Goal: Task Accomplishment & Management: Manage account settings

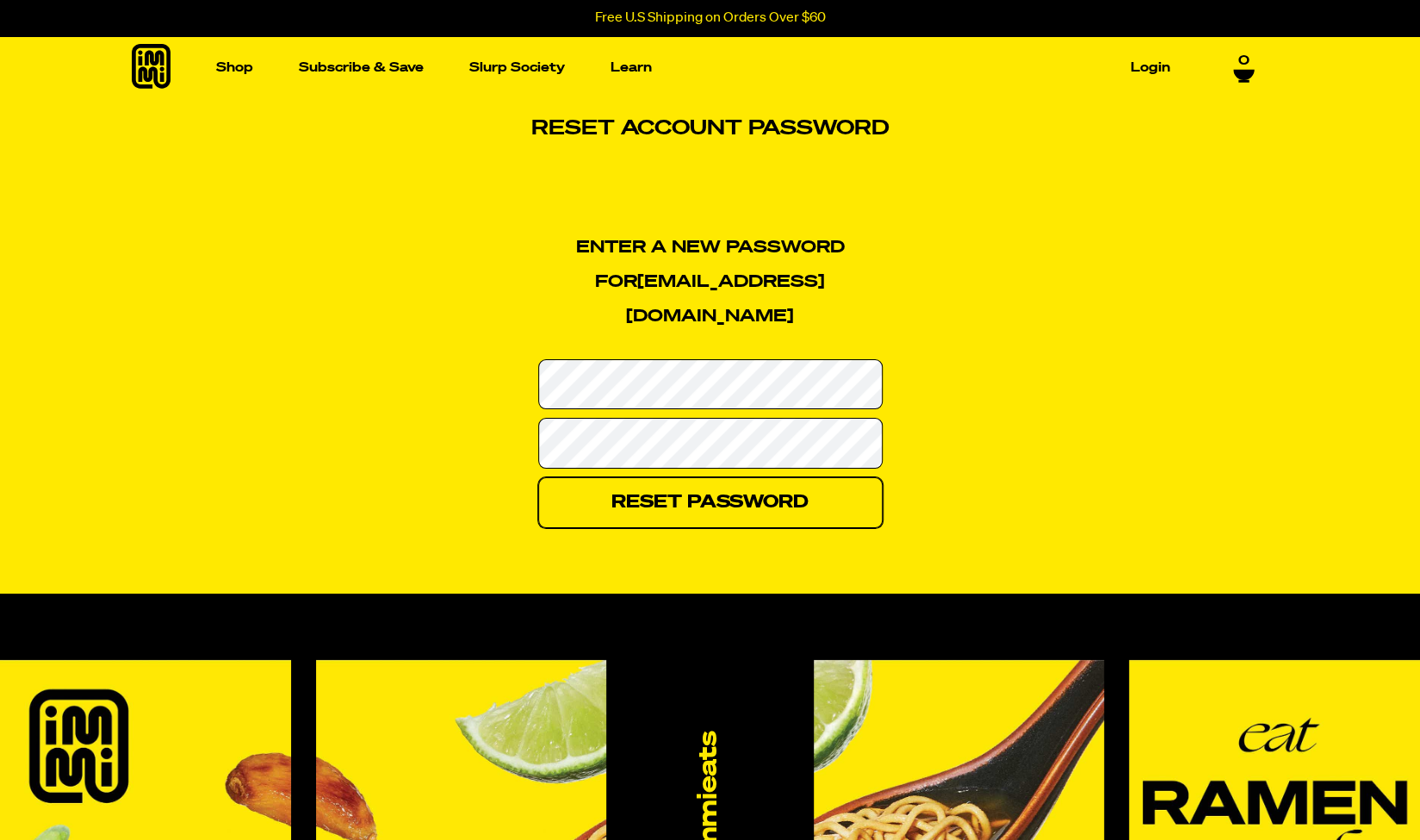
click at [725, 477] on input "Reset Password" at bounding box center [710, 502] width 344 height 51
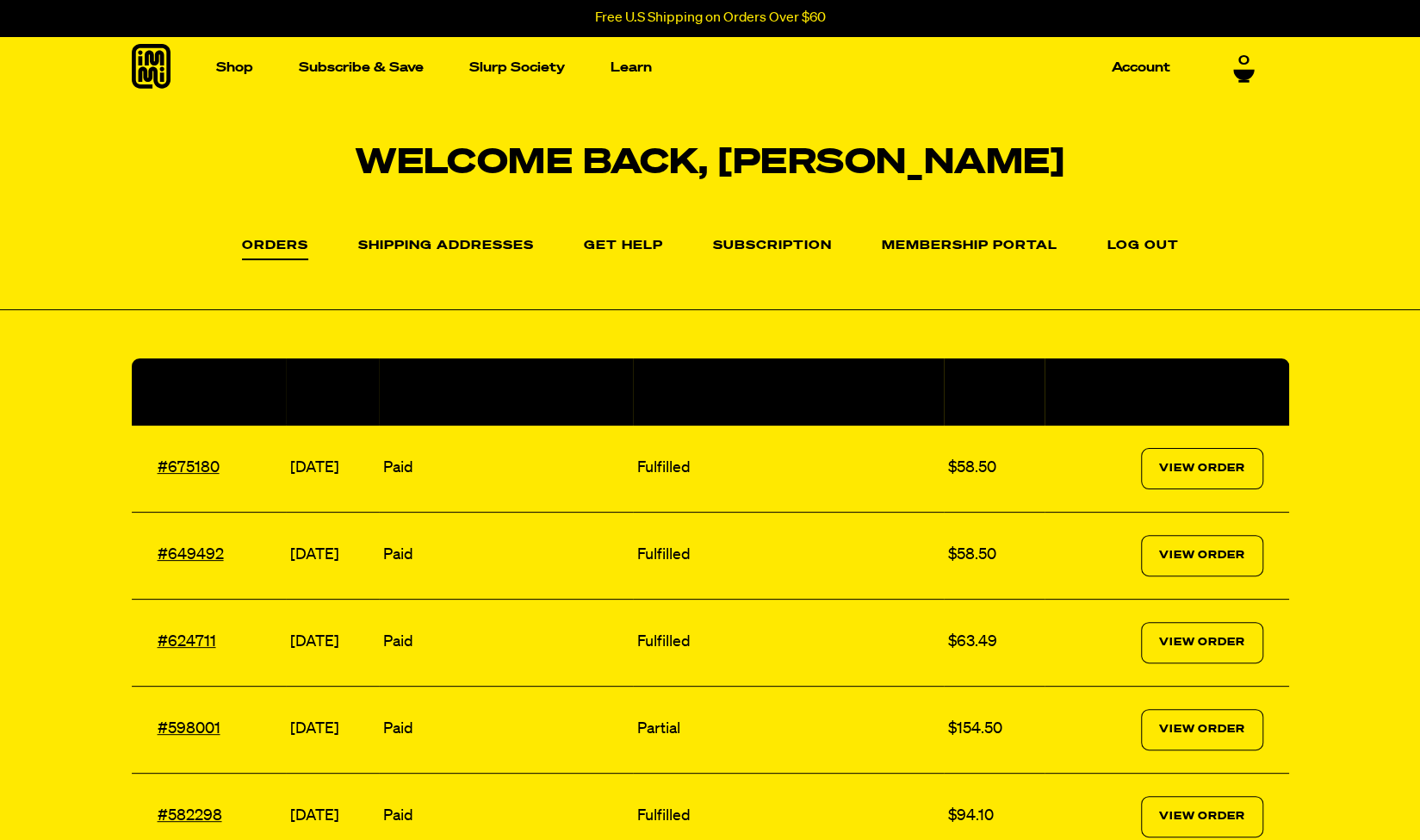
click at [555, 312] on section "Welcome back, [PERSON_NAME] Orders Orders Shipping Addresses Get Help Subscript…" at bounding box center [710, 487] width 1420 height 775
click at [756, 247] on link "Subscription" at bounding box center [772, 250] width 119 height 21
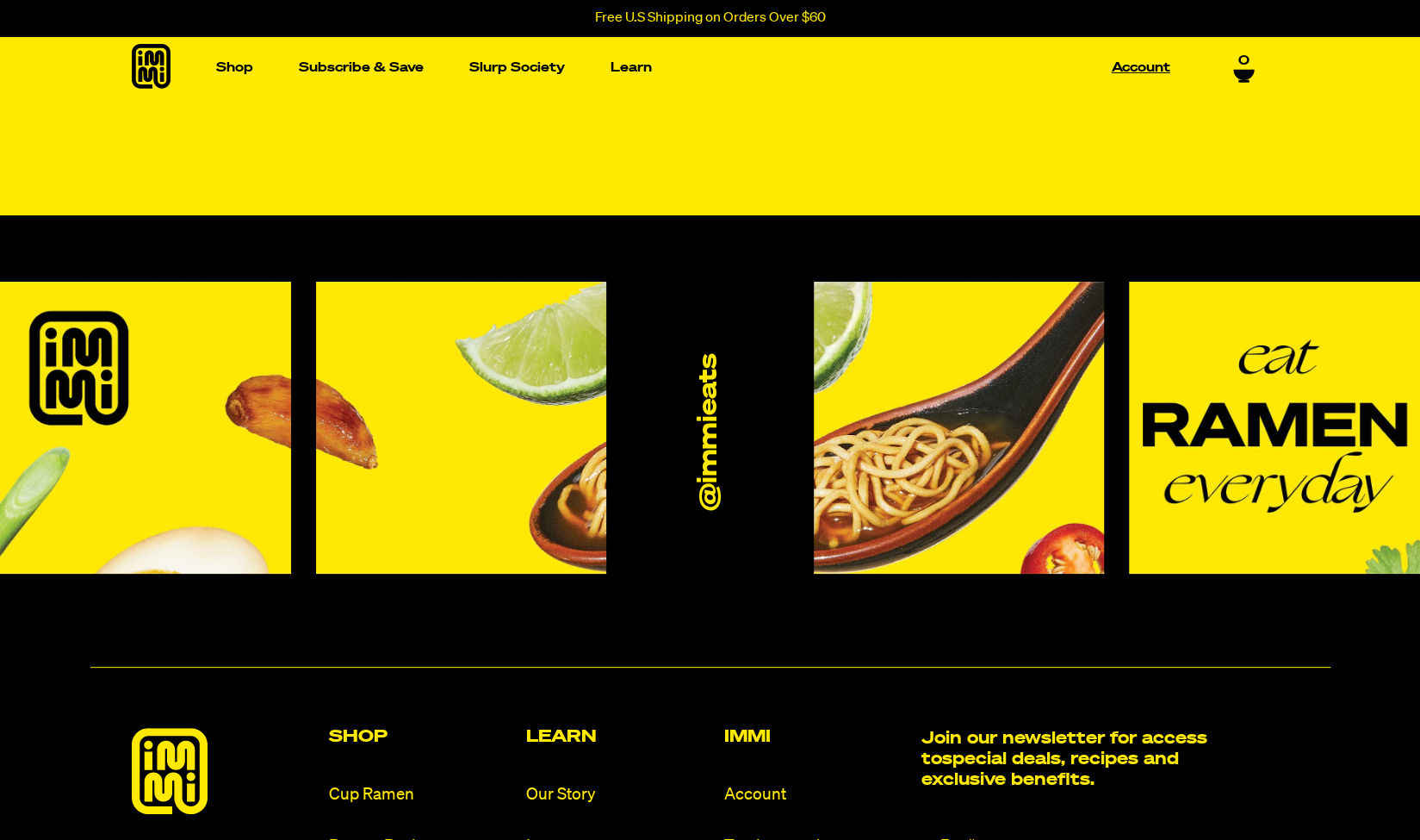
click at [1136, 68] on link "Account" at bounding box center [1140, 68] width 72 height 26
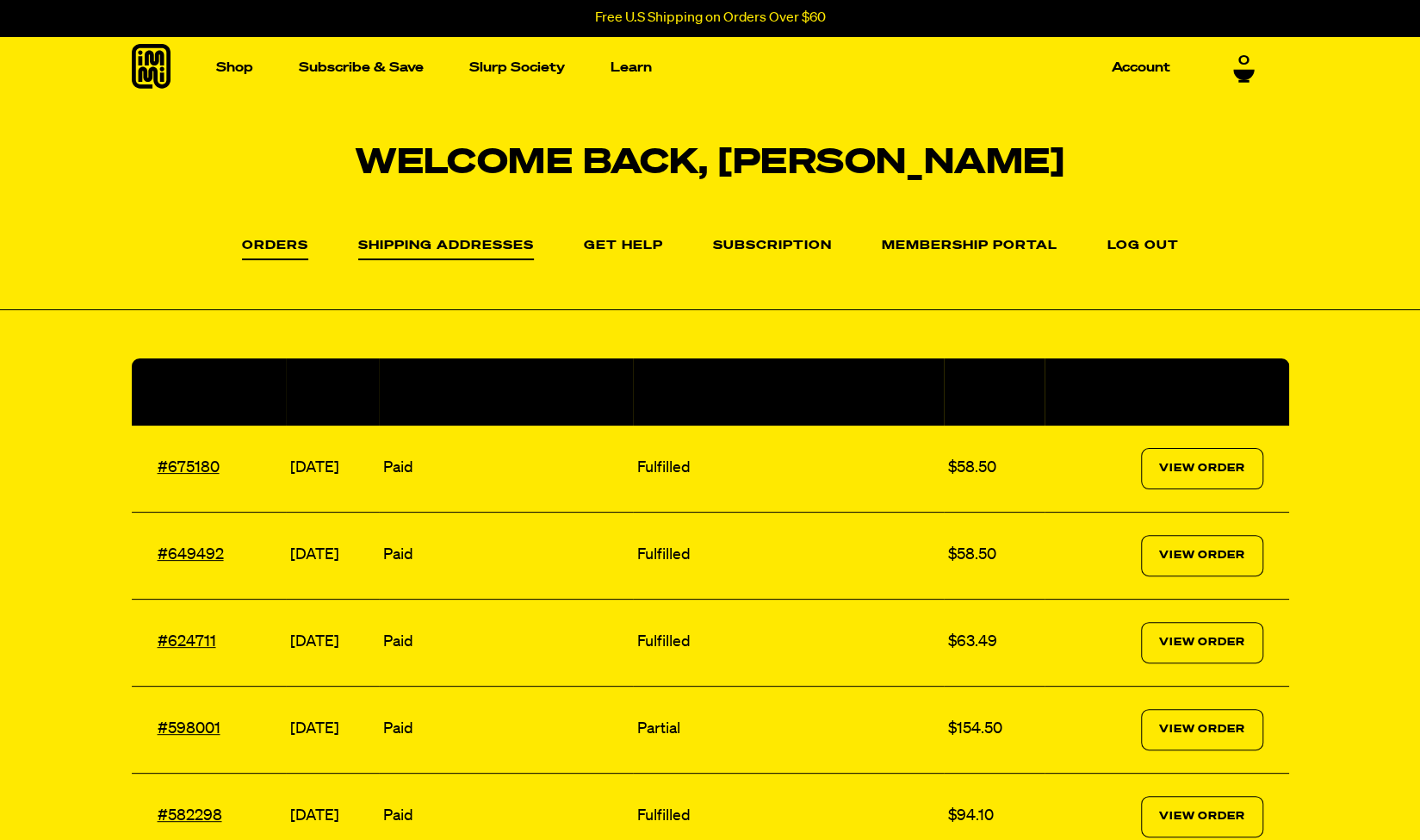
click at [462, 249] on link "Shipping Addresses" at bounding box center [446, 250] width 176 height 21
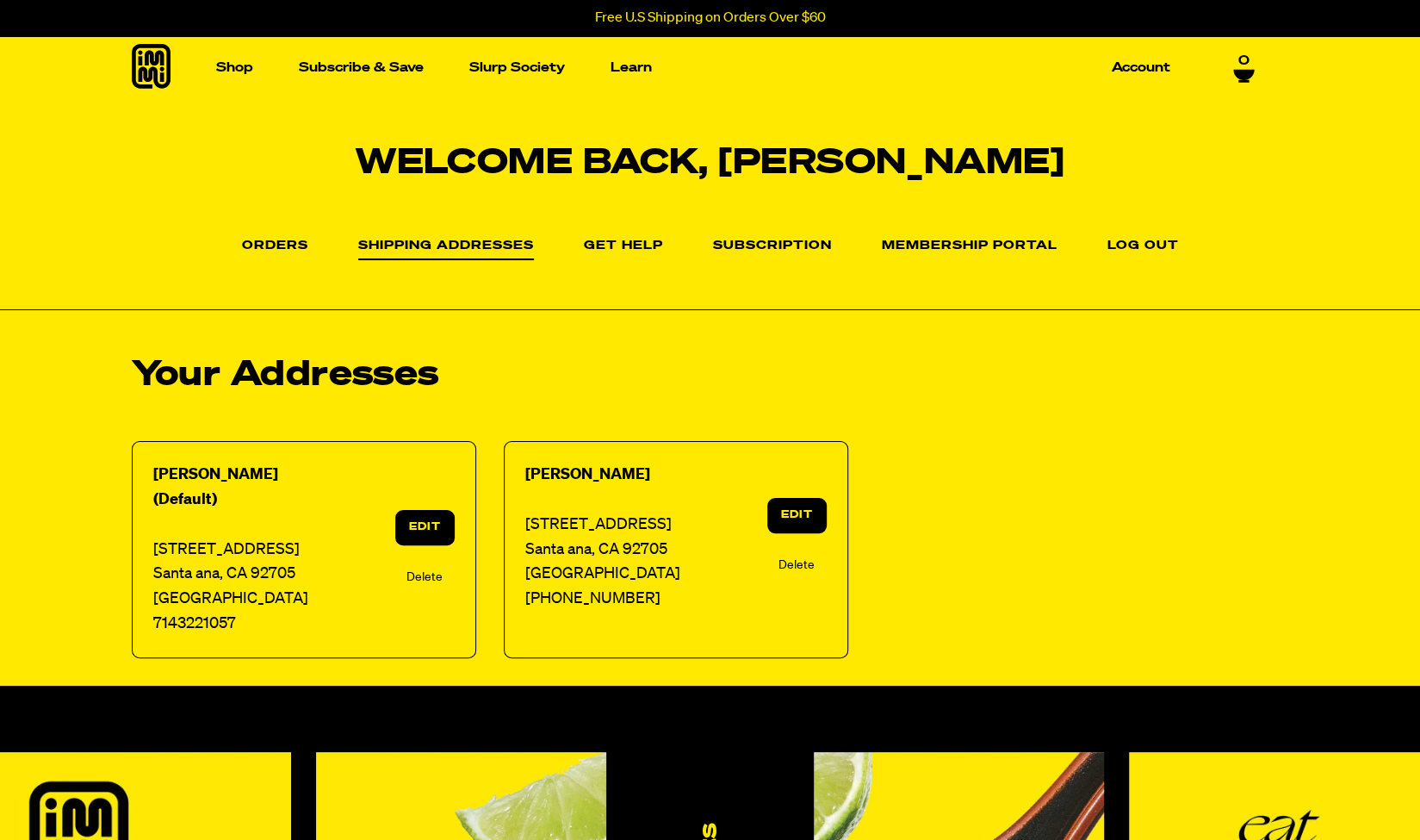
click at [799, 509] on link "Edit" at bounding box center [797, 515] width 58 height 36
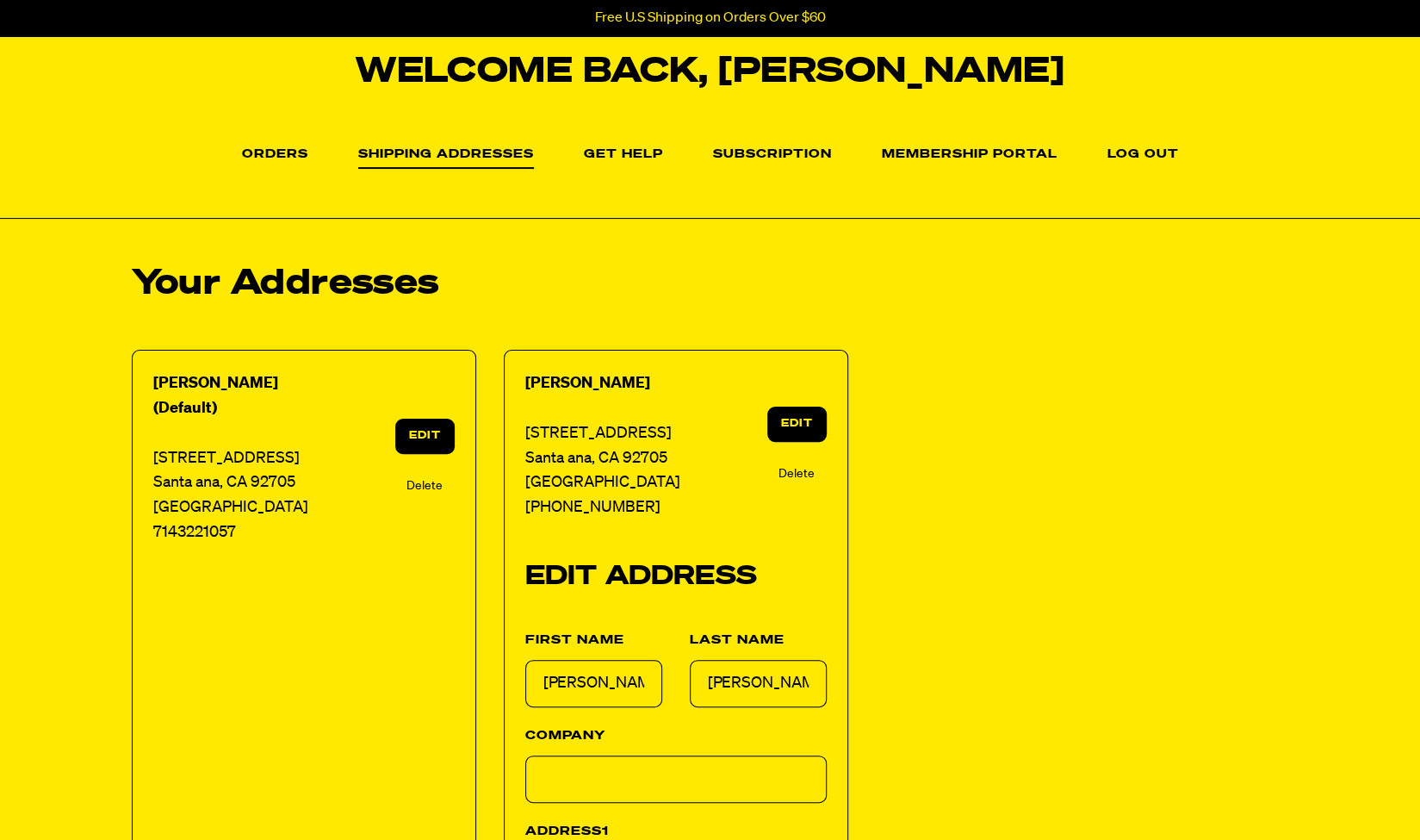
scroll to position [173, 0]
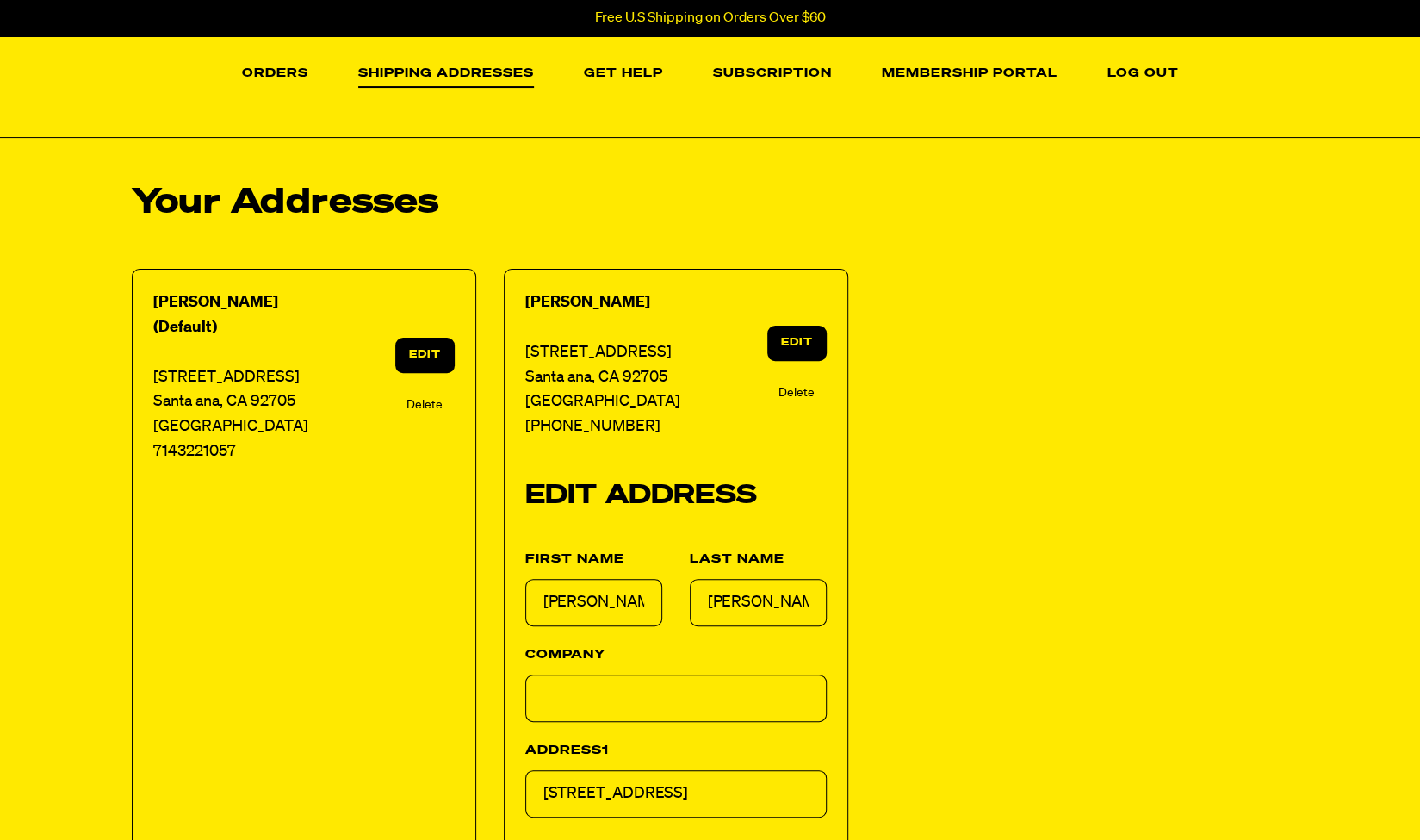
drag, startPoint x: 599, startPoint y: 603, endPoint x: 515, endPoint y: 601, distance: 84.0
click at [515, 601] on div "First Name Jennifer" at bounding box center [579, 587] width 164 height 96
type input "Lucas"
click at [559, 695] on input "Company" at bounding box center [676, 698] width 301 height 47
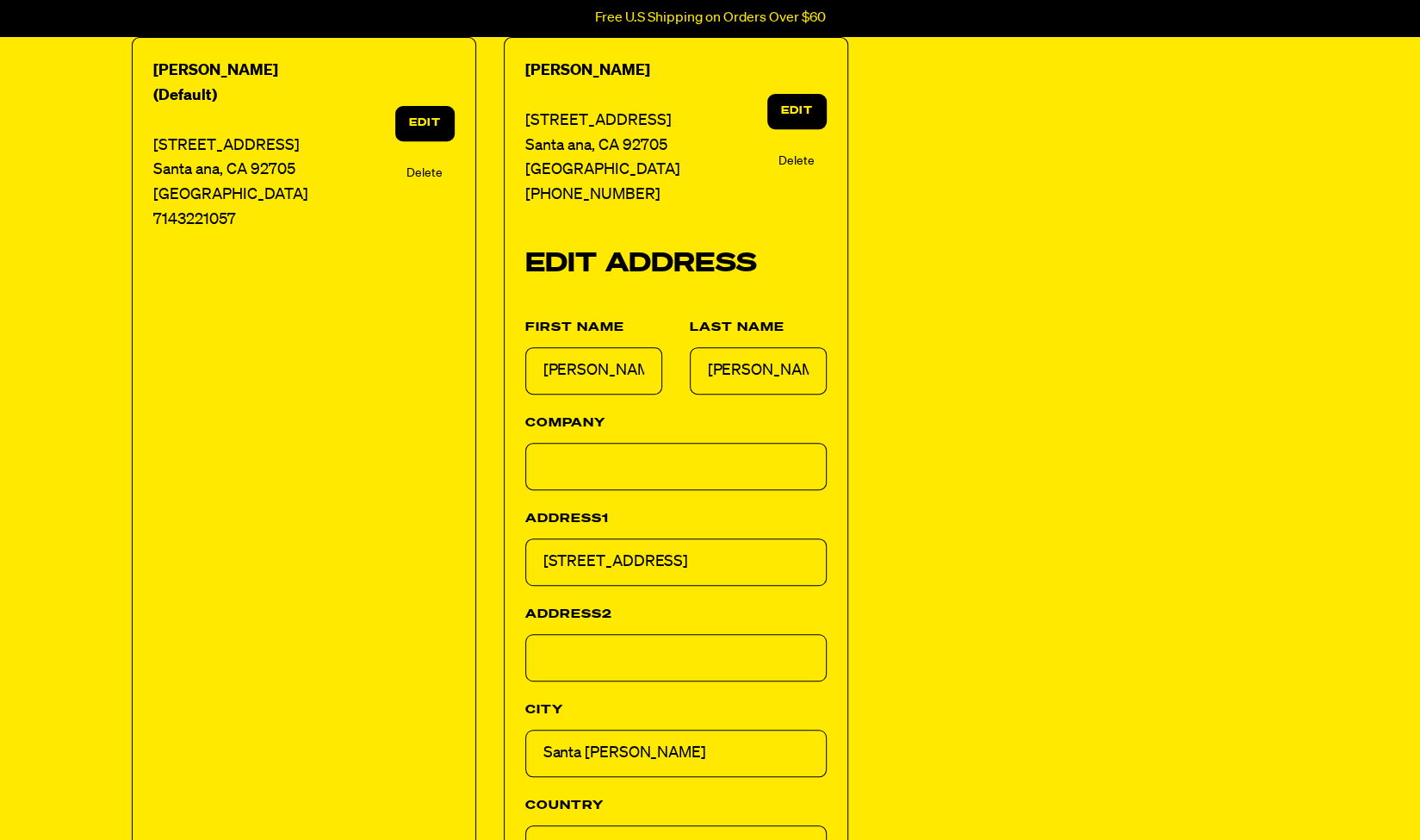
scroll to position [431, 0]
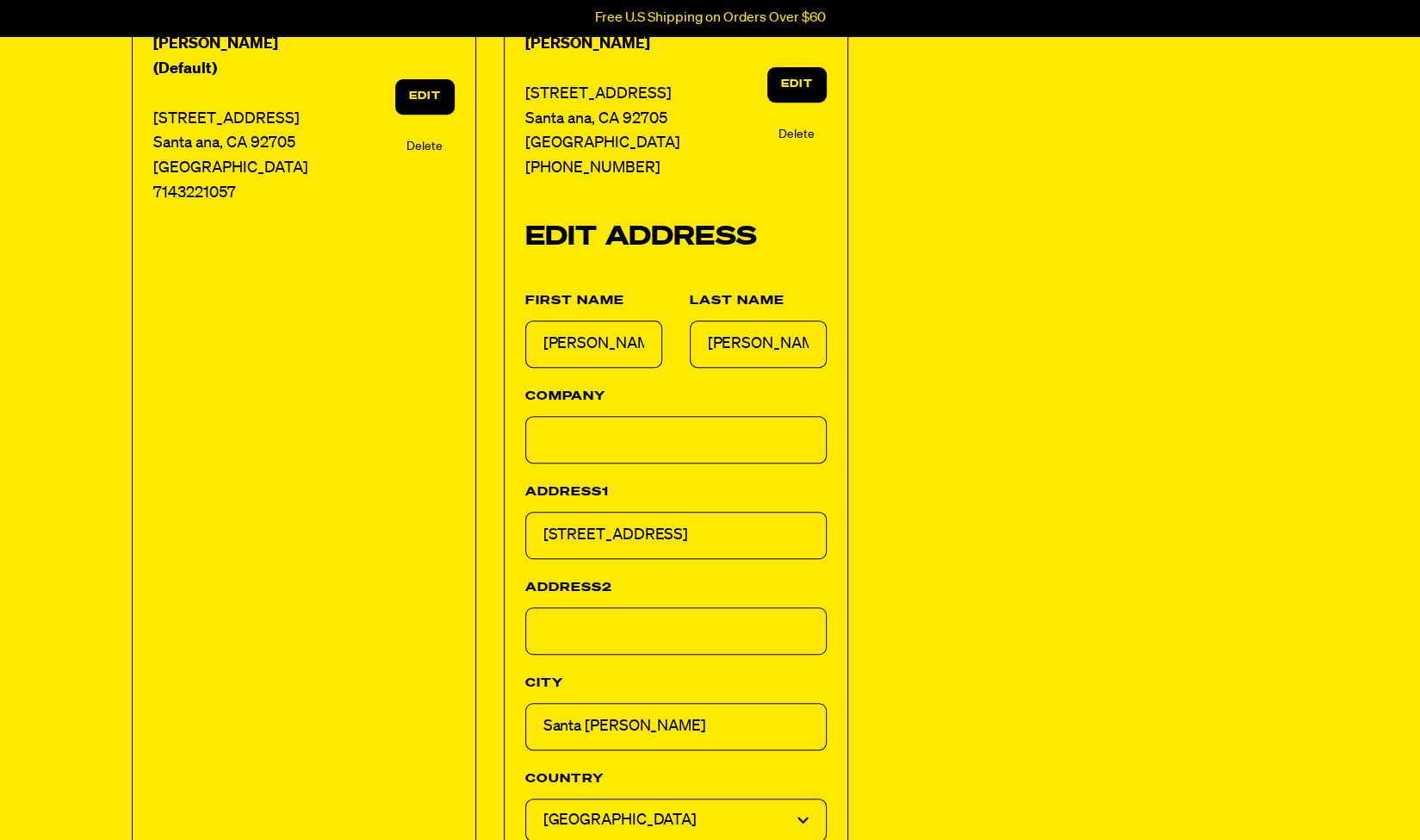
click at [689, 524] on input "13539 Yorba St." at bounding box center [676, 535] width 301 height 47
drag, startPoint x: 689, startPoint y: 524, endPoint x: 485, endPoint y: 499, distance: 205.5
click at [487, 499] on div "Jennifer Regan (Default) 13539 Yorba St. Santa ana, CA 92705 United States 7143…" at bounding box center [710, 619] width 1157 height 1218
type input "154 W 5th St Unit 152"
drag, startPoint x: 633, startPoint y: 723, endPoint x: 523, endPoint y: 702, distance: 112.0
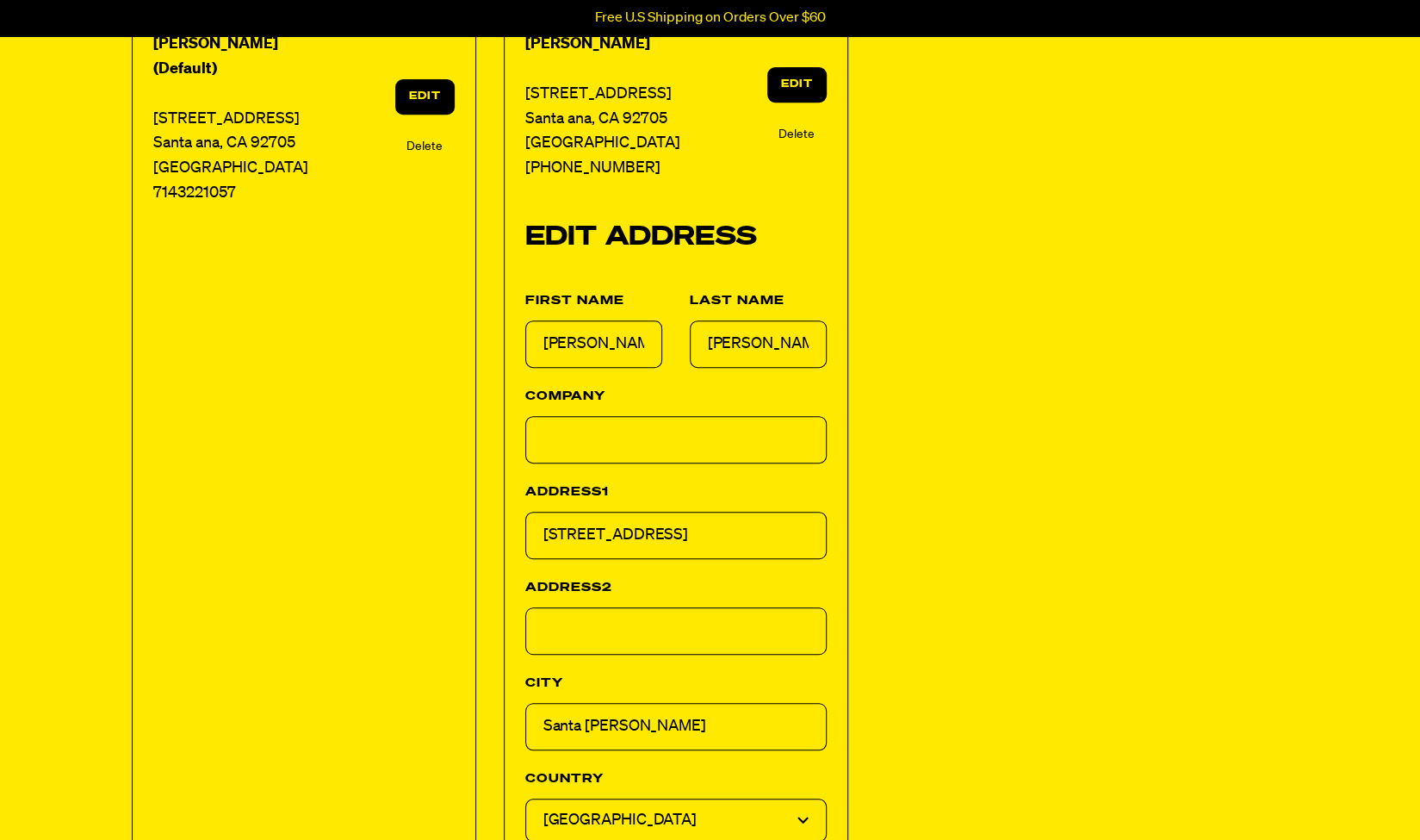
click at [523, 702] on div "Jennifer Regan 13539 Yorba St. Santa ana, CA 92705 United States +17143221057 E…" at bounding box center [676, 605] width 344 height 1190
type input "Tempe"
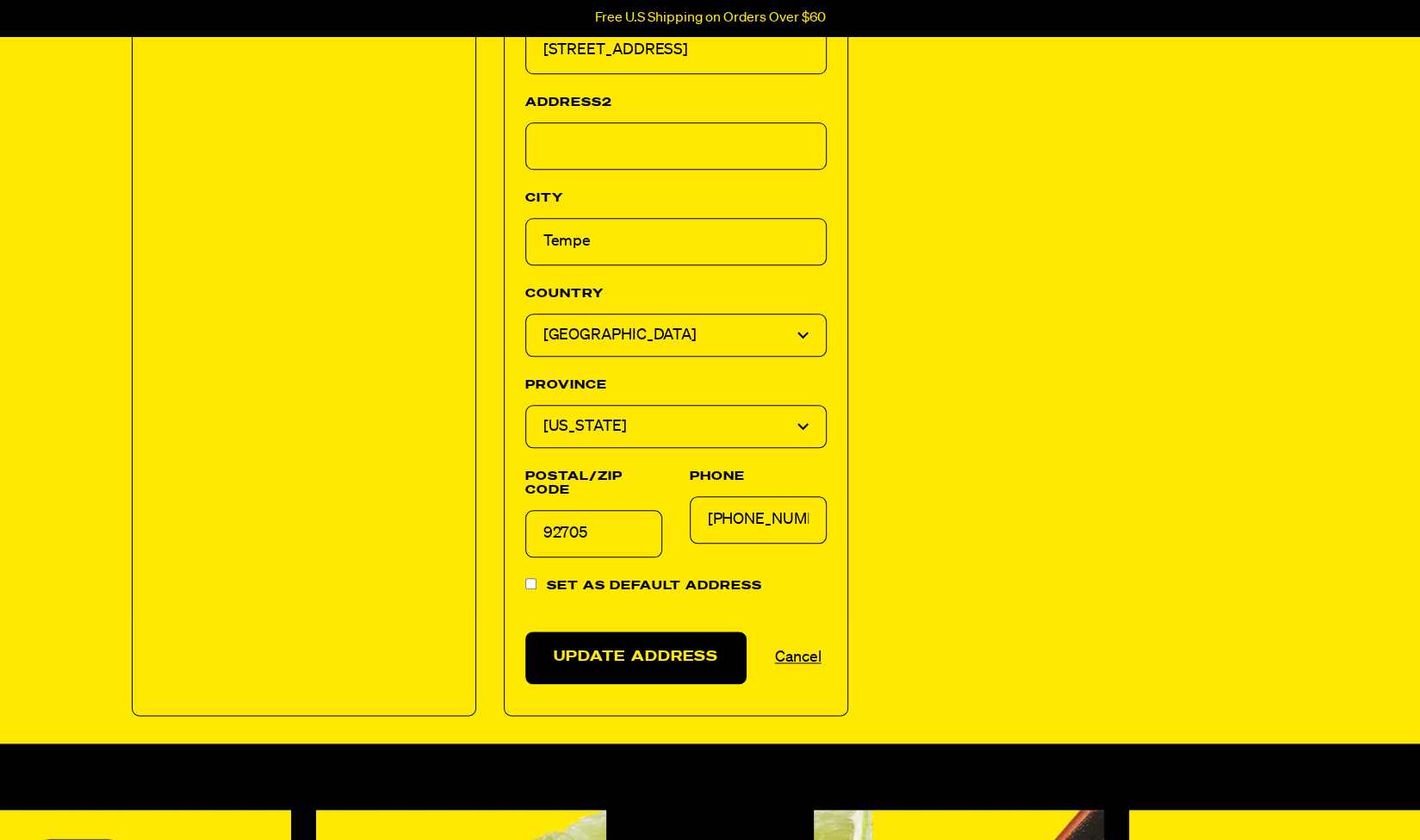
click at [654, 407] on select "Alabama Alaska American Samoa Arizona Arkansas Armed Forces Americas Armed Forc…" at bounding box center [676, 426] width 301 height 43
select select "Arizona"
click at [526, 405] on select "Alabama Alaska American Samoa Arizona Arkansas Armed Forces Americas Armed Forc…" at bounding box center [676, 426] width 301 height 43
click at [600, 528] on input "92705" at bounding box center [594, 533] width 137 height 47
drag, startPoint x: 601, startPoint y: 527, endPoint x: 459, endPoint y: 513, distance: 142.7
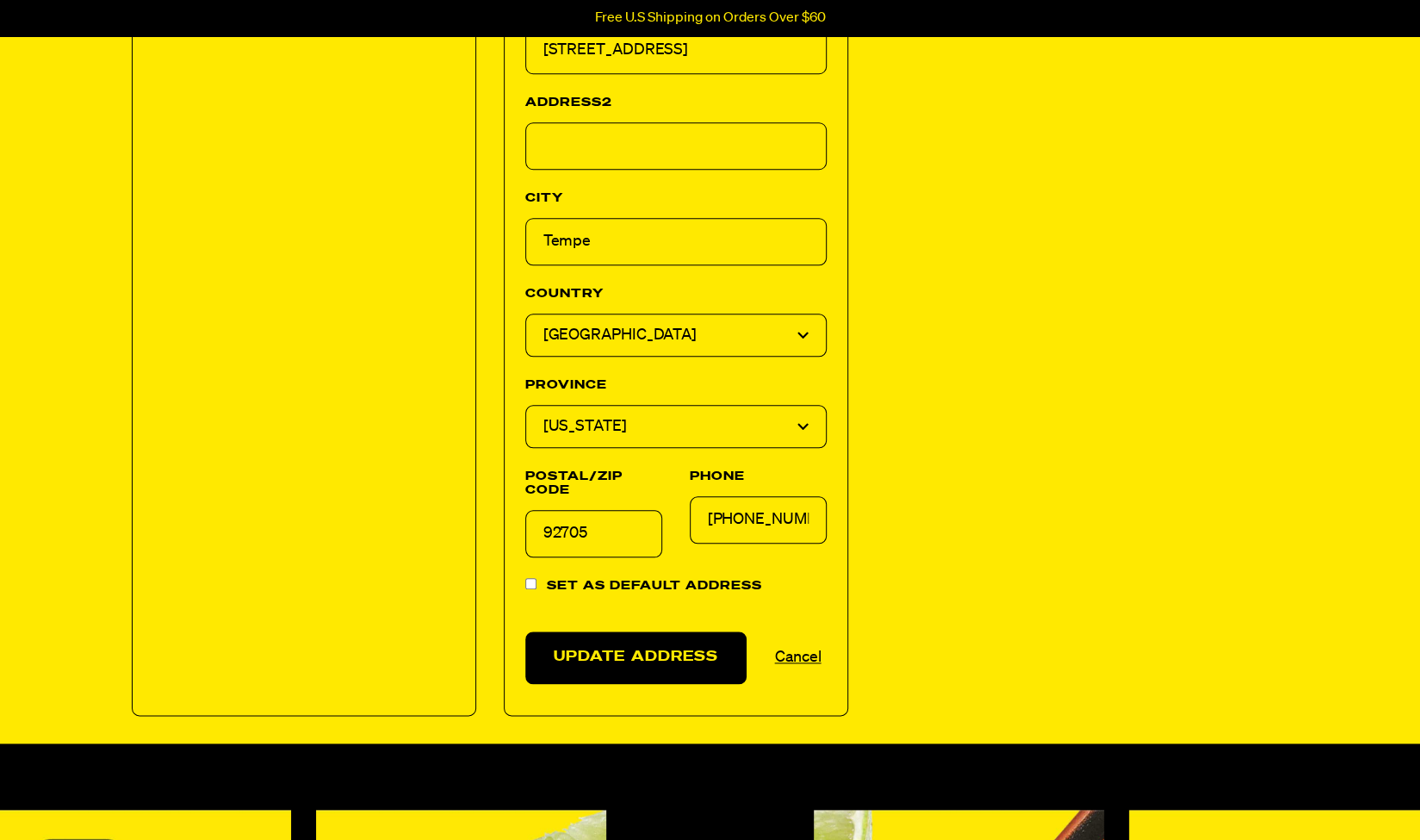
click at [459, 513] on div "Jennifer Regan (Default) 13539 Yorba St. Santa ana, CA 92705 United States 7143…" at bounding box center [710, 134] width 1157 height 1218
type input "85281"
click at [694, 518] on input "+17143221057" at bounding box center [758, 520] width 137 height 47
drag, startPoint x: 744, startPoint y: 514, endPoint x: 827, endPoint y: 514, distance: 83.0
click at [827, 514] on div "Jennifer Regan 13539 Yorba St. Santa ana, CA 92705 United States +17143221057 E…" at bounding box center [676, 120] width 344 height 1190
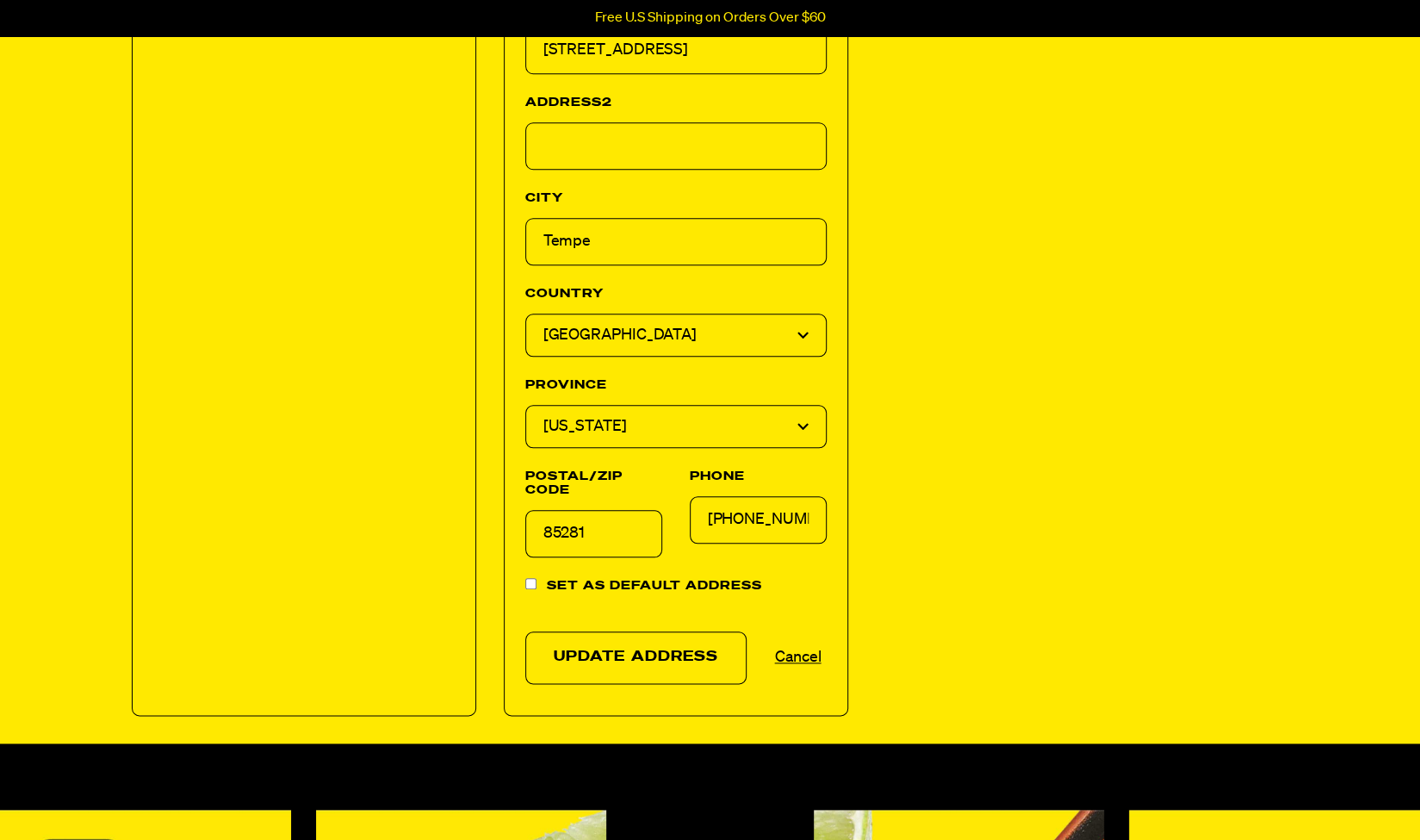
type input "+17146246393"
click at [683, 647] on button "Update Address" at bounding box center [636, 658] width 222 height 53
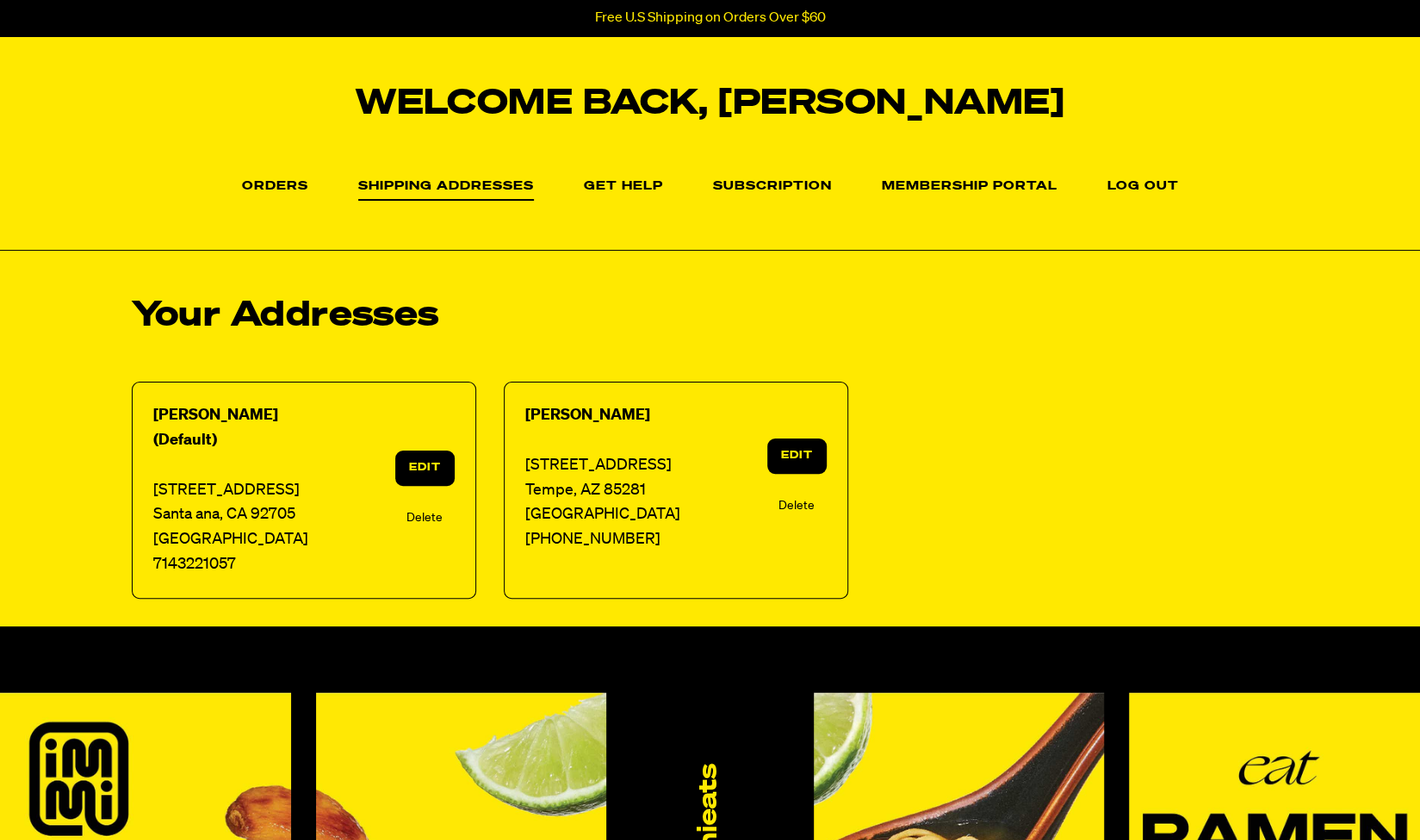
scroll to position [86, 0]
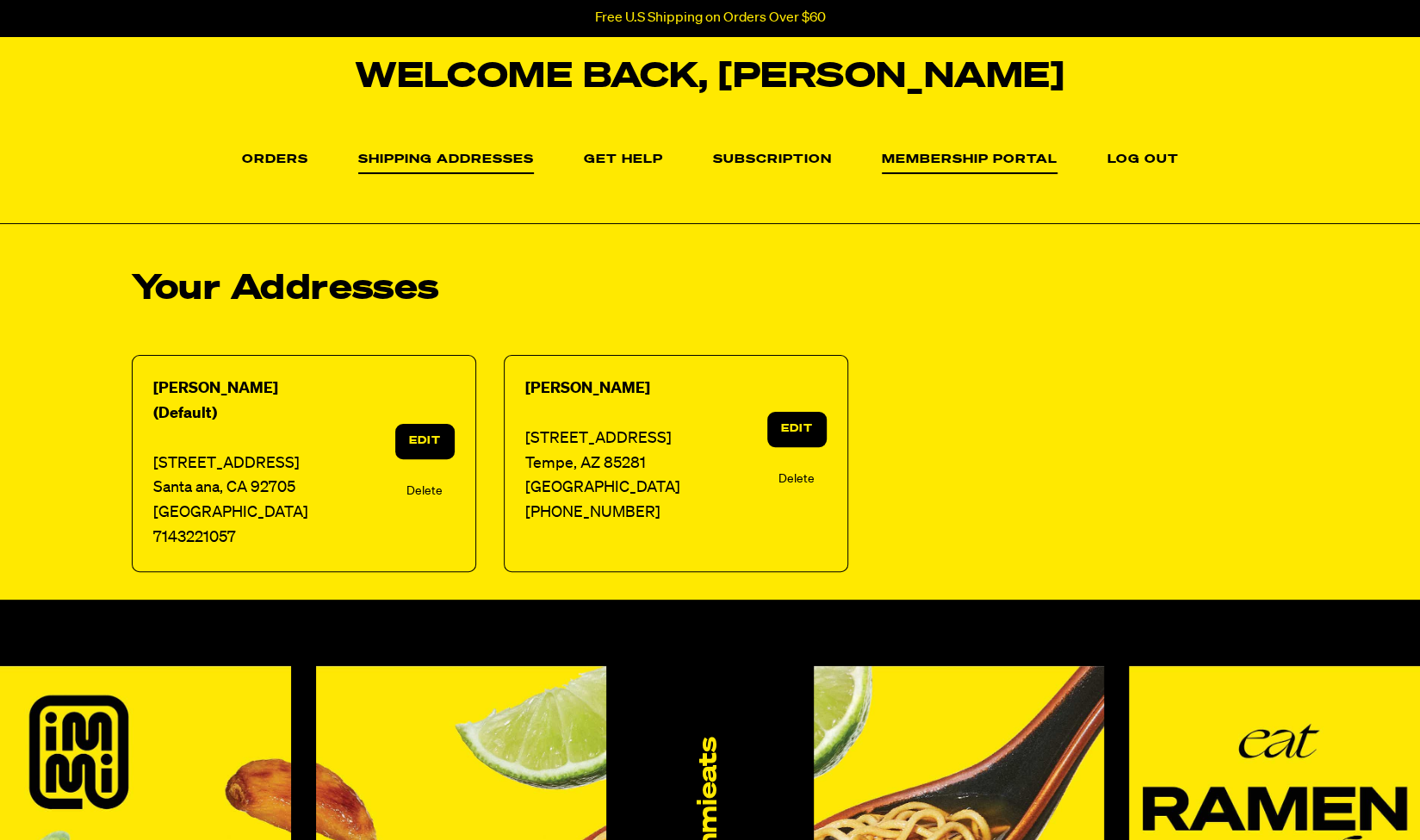
click at [954, 156] on link "Membership Portal" at bounding box center [970, 163] width 176 height 21
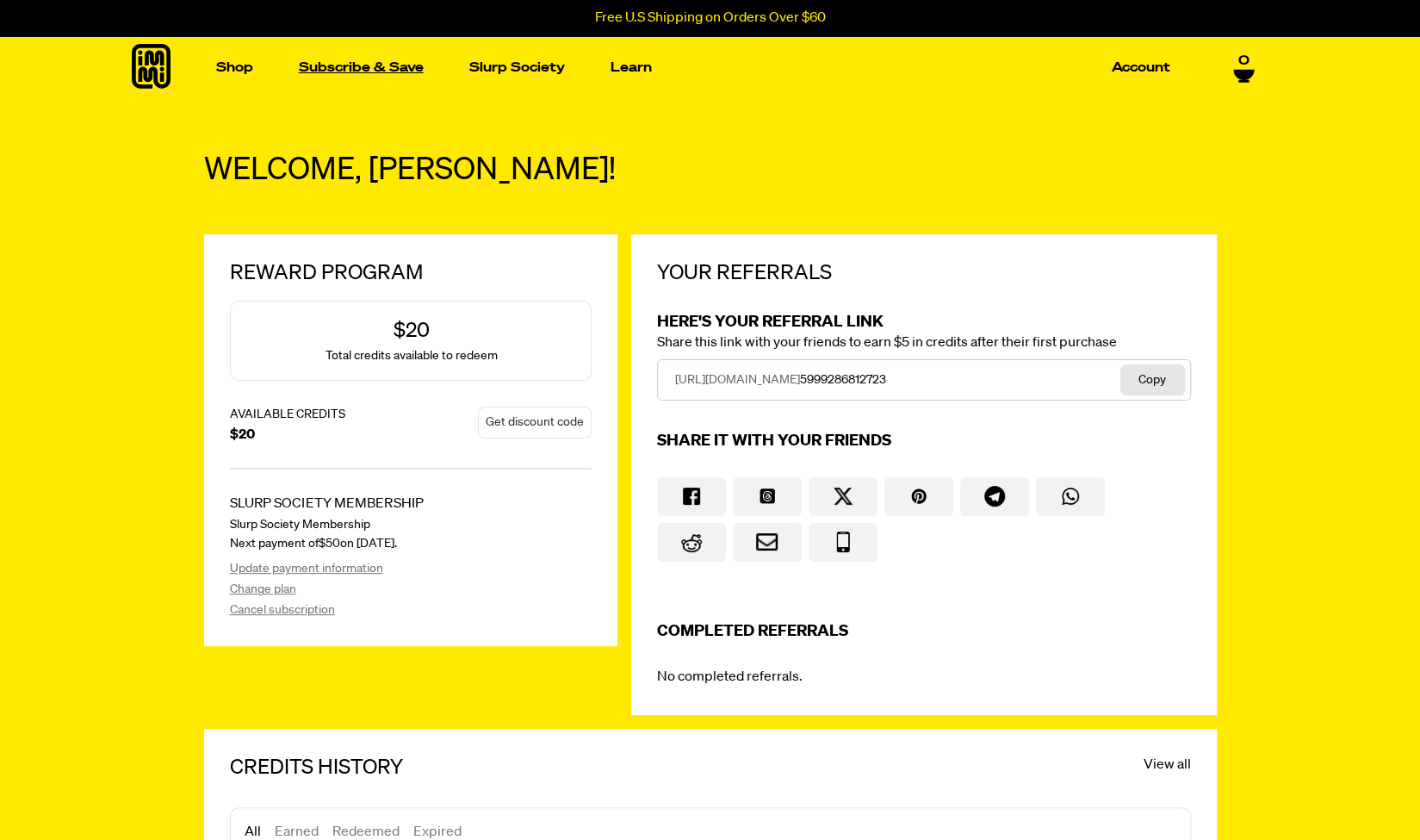
click at [400, 67] on link "Subscribe & Save" at bounding box center [361, 68] width 139 height 26
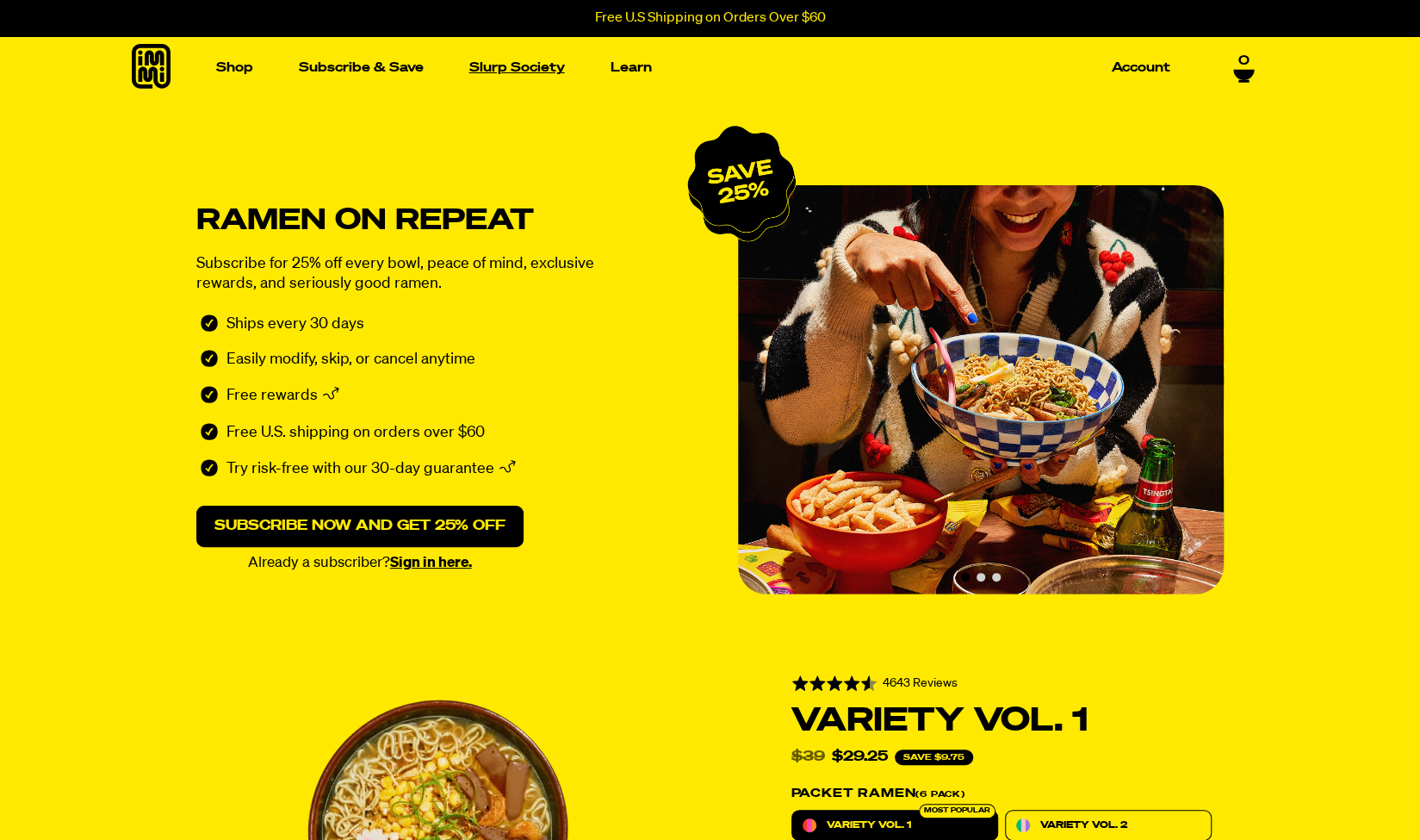
click at [496, 61] on link "Slurp Society" at bounding box center [517, 68] width 110 height 26
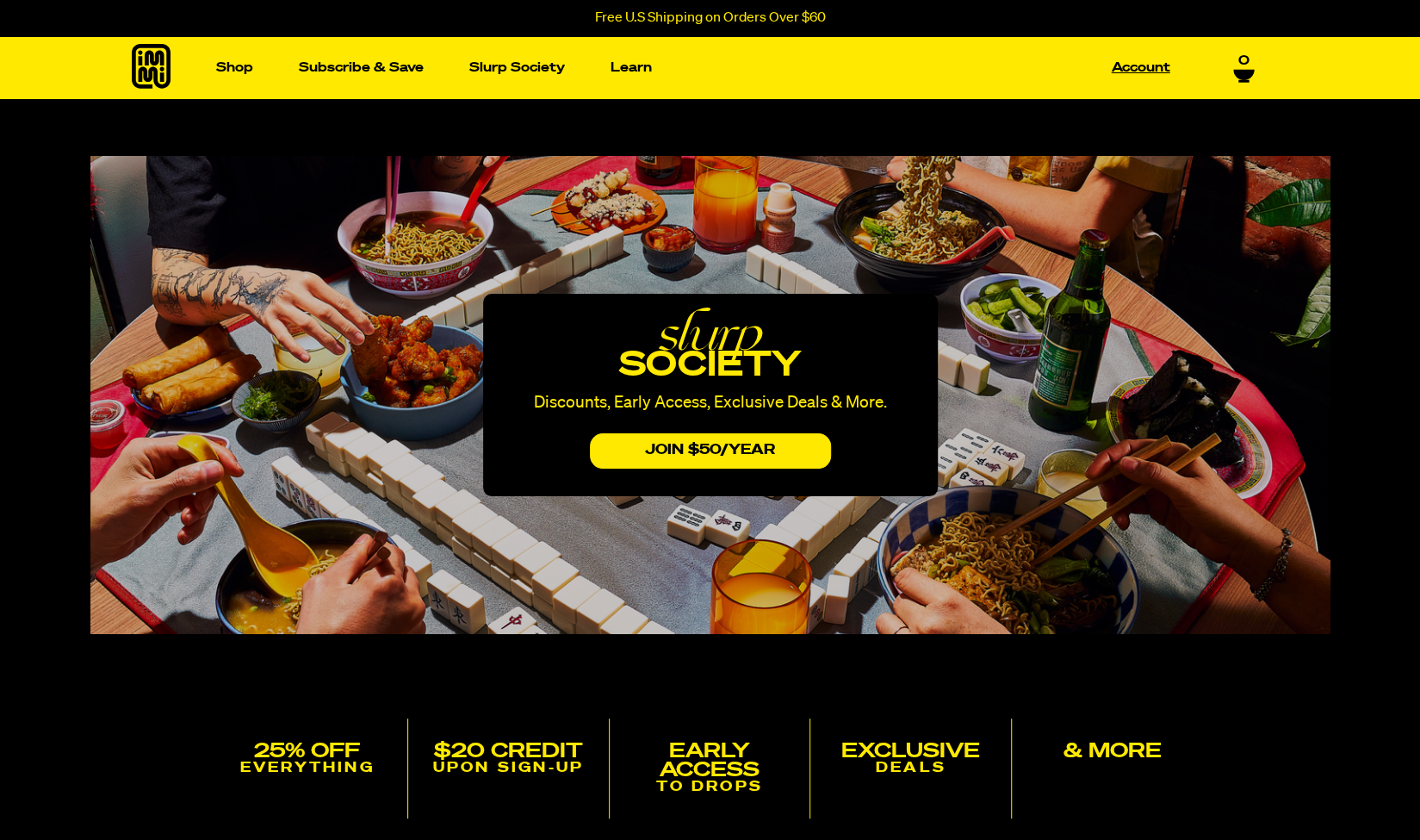
click at [1145, 71] on link "Account" at bounding box center [1140, 68] width 72 height 26
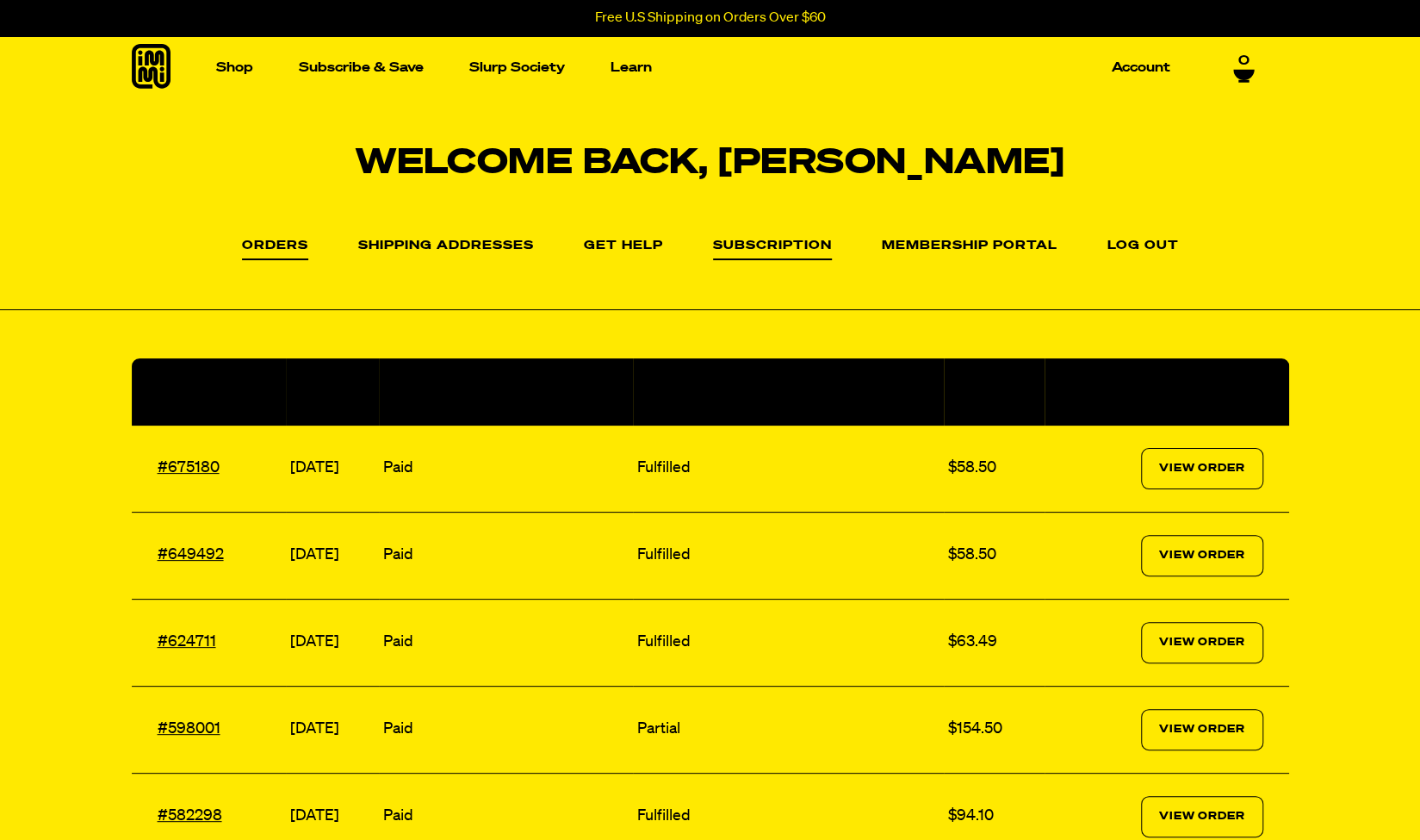
click at [794, 245] on link "Subscription" at bounding box center [772, 250] width 119 height 21
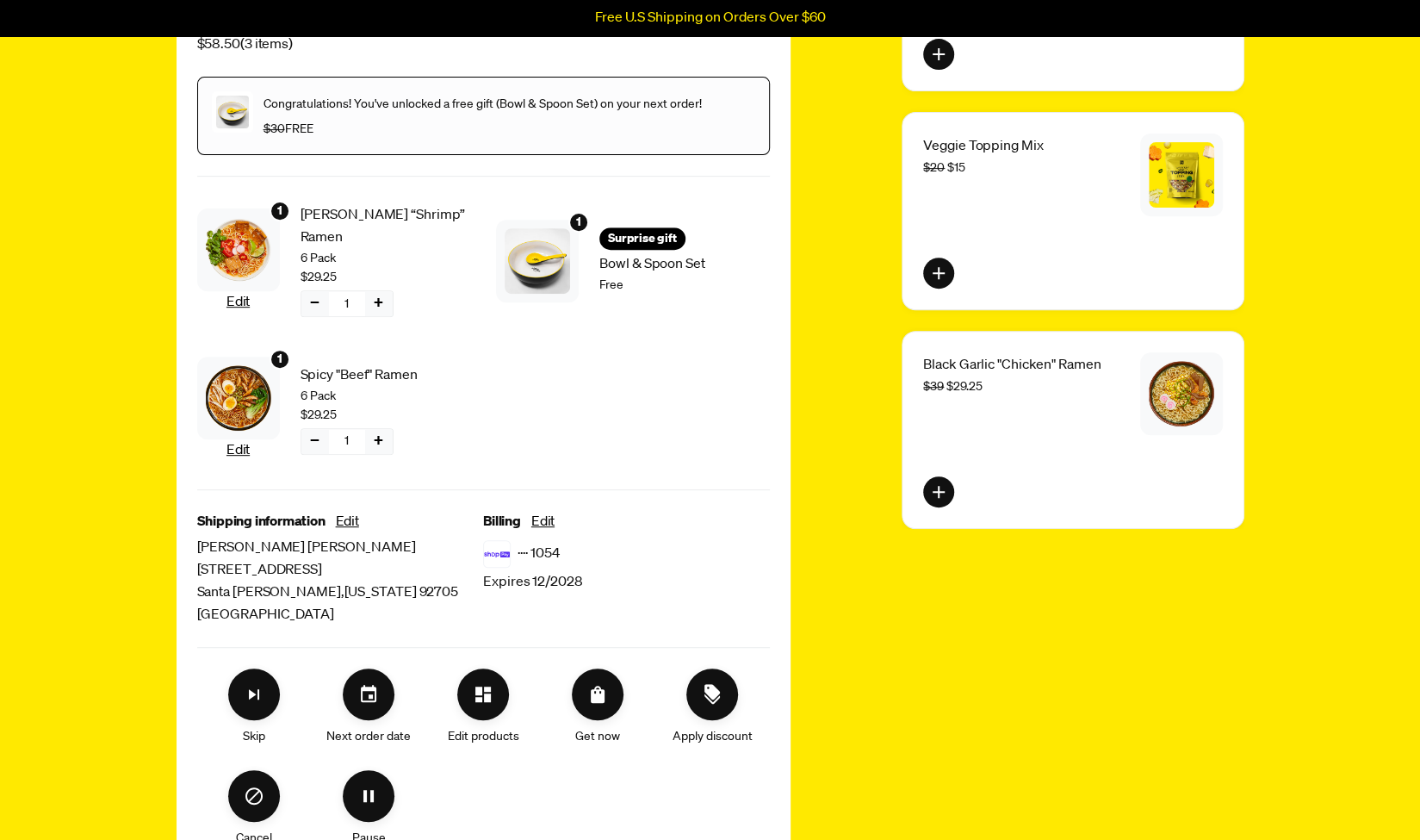
scroll to position [344, 0]
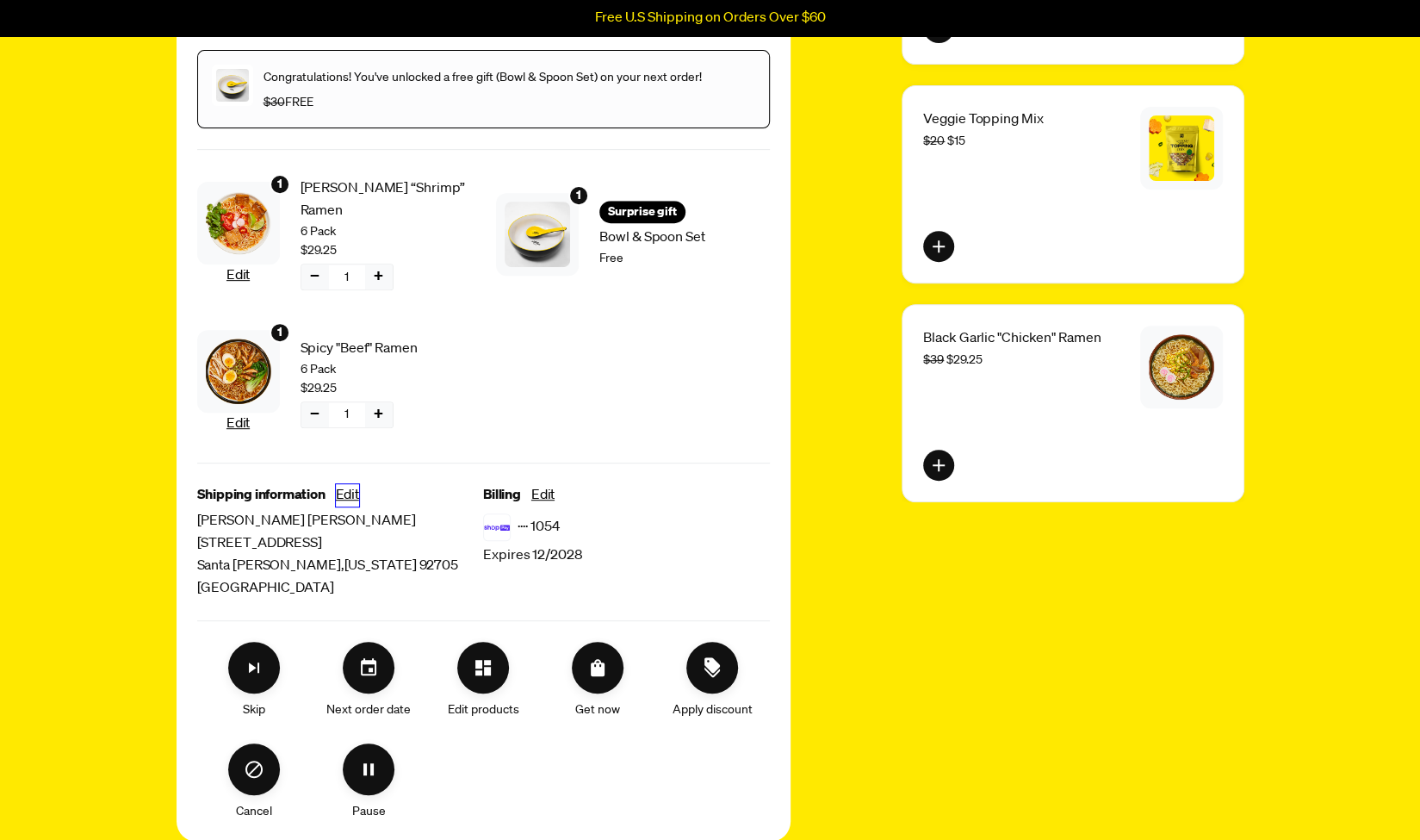
click at [344, 488] on button "Edit" at bounding box center [347, 496] width 23 height 23
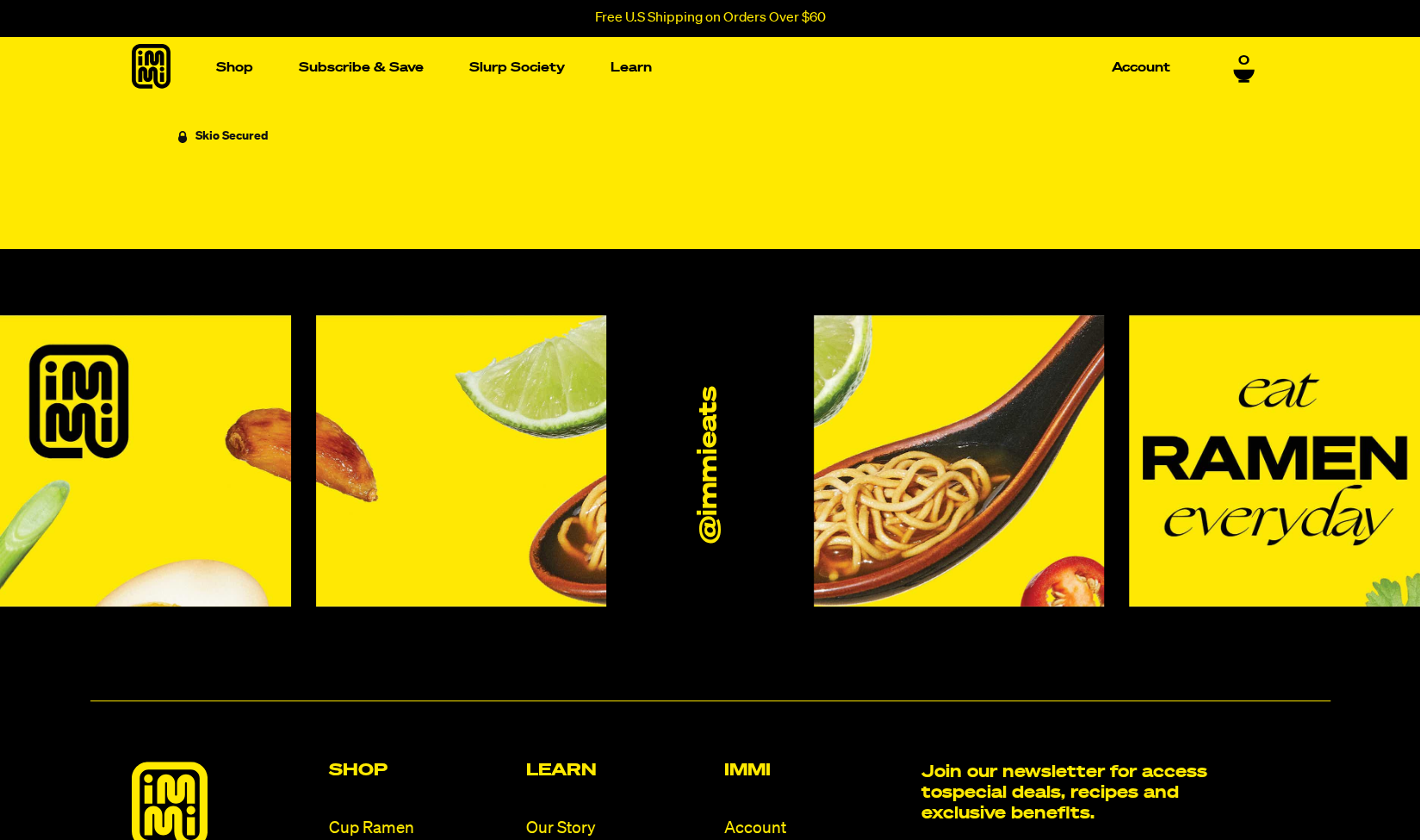
select select "California"
select select "United States"
select select "California"
select select "United States"
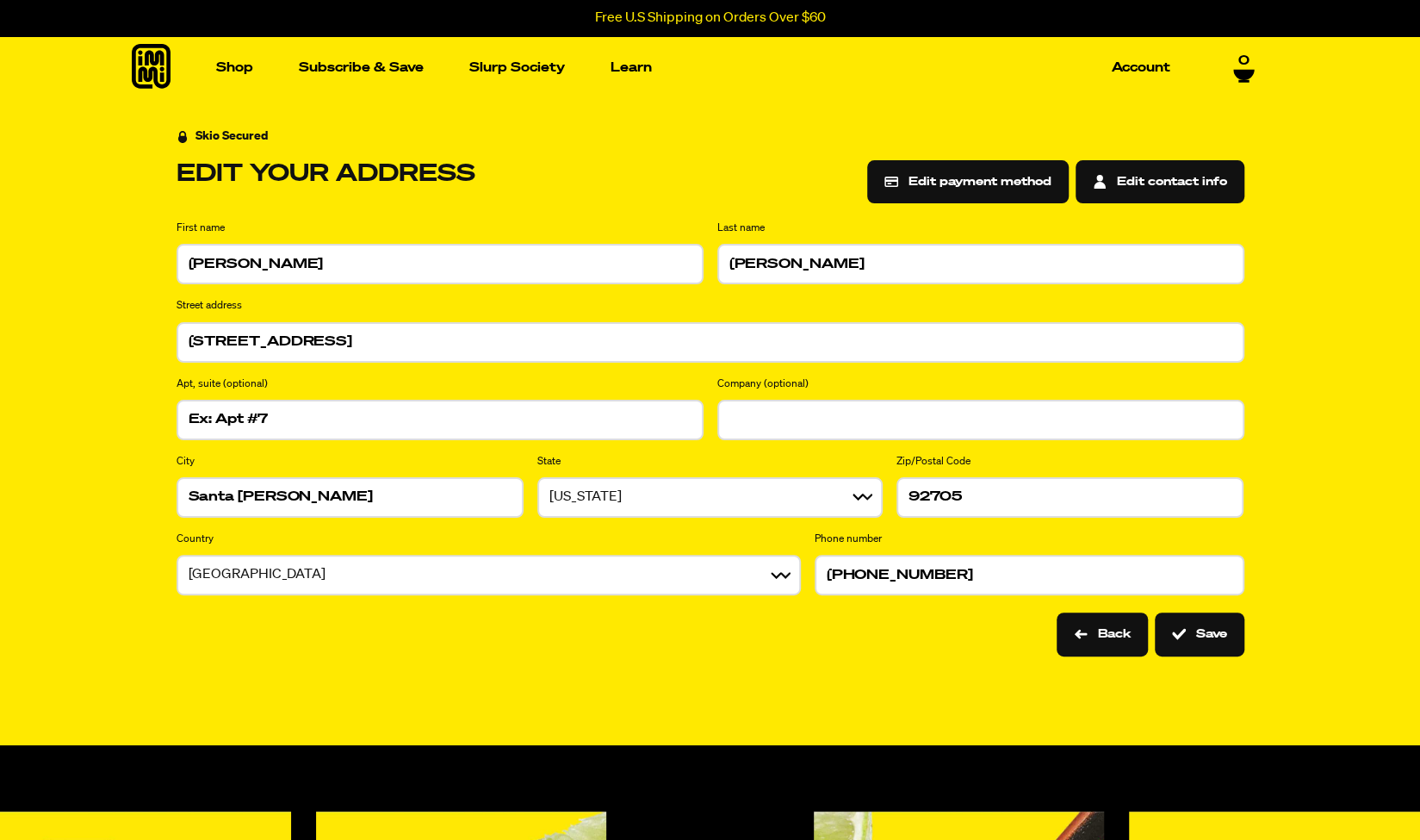
click at [1124, 189] on button "Edit contact info" at bounding box center [1160, 182] width 169 height 43
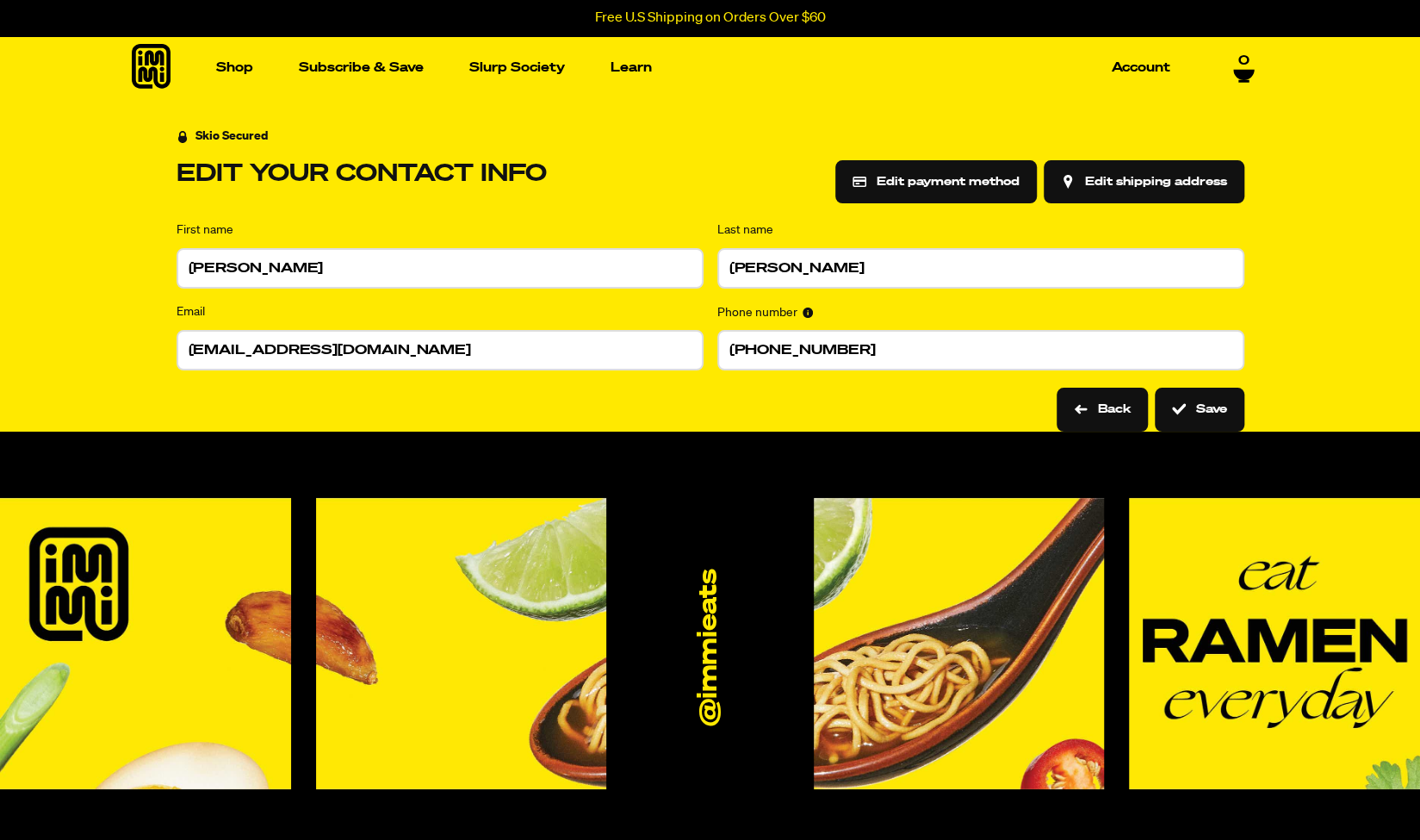
click at [1089, 413] on button "Back" at bounding box center [1102, 409] width 91 height 43
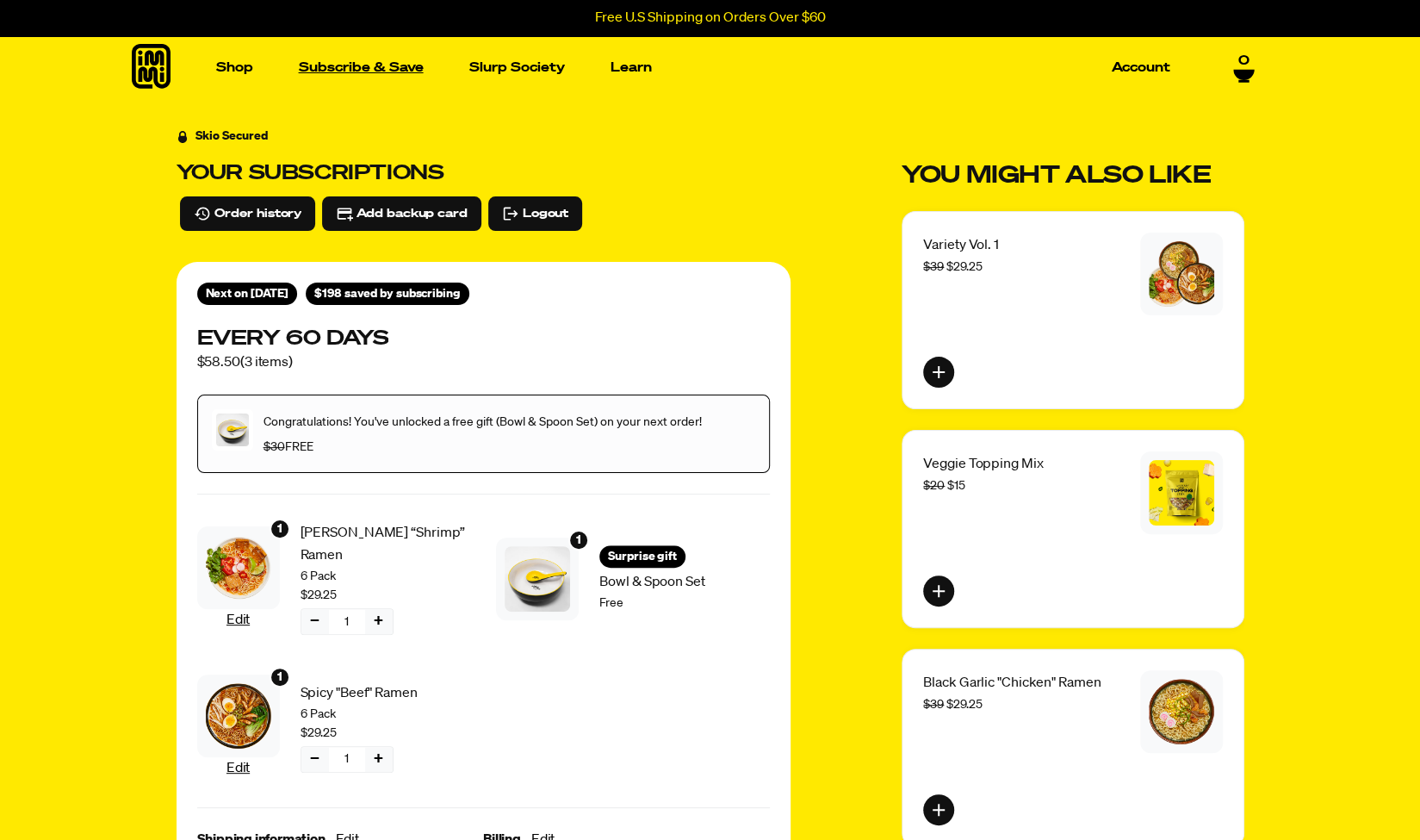
click at [326, 66] on link "Subscribe & Save" at bounding box center [361, 68] width 139 height 26
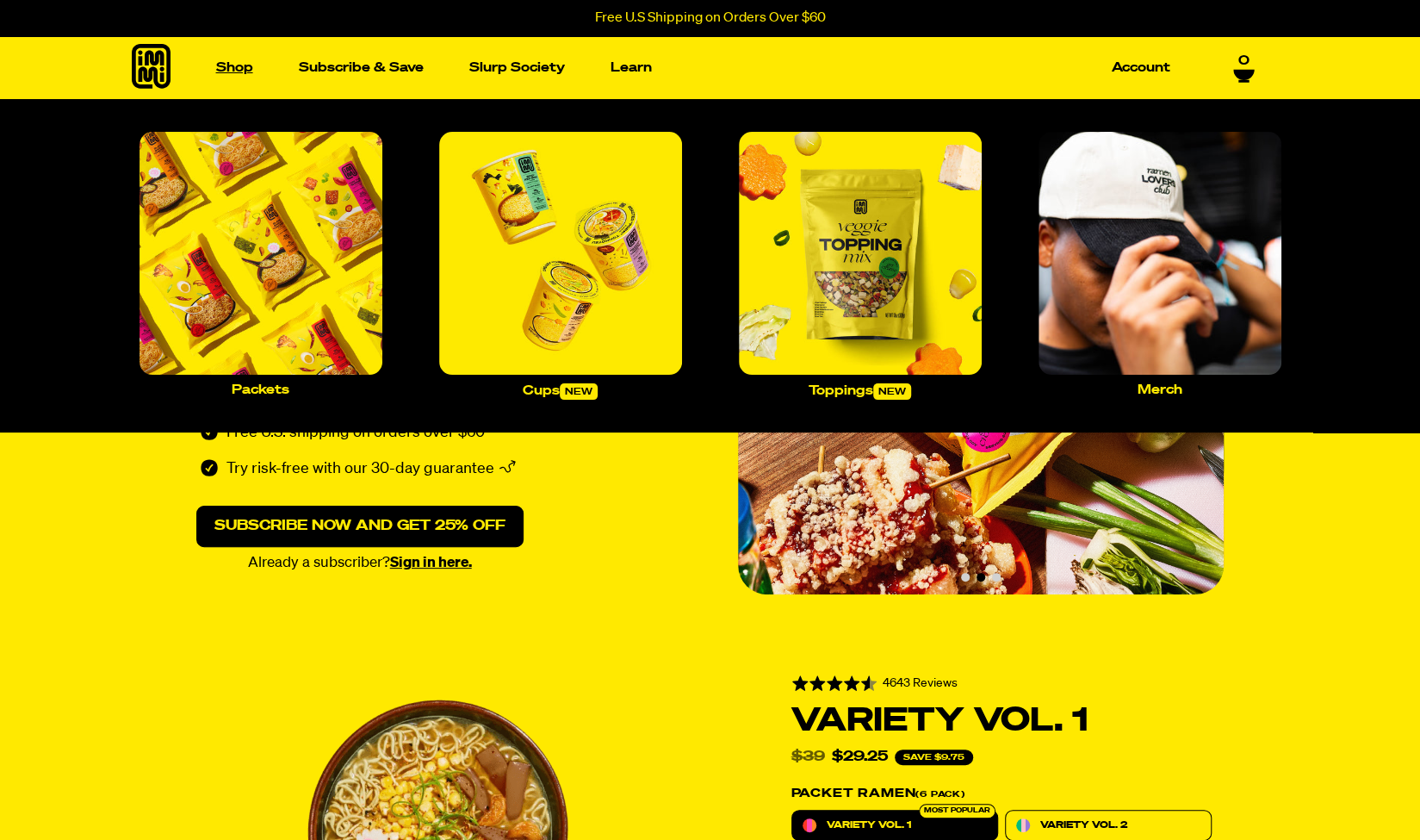
click at [233, 64] on link "Shop" at bounding box center [235, 68] width 51 height 26
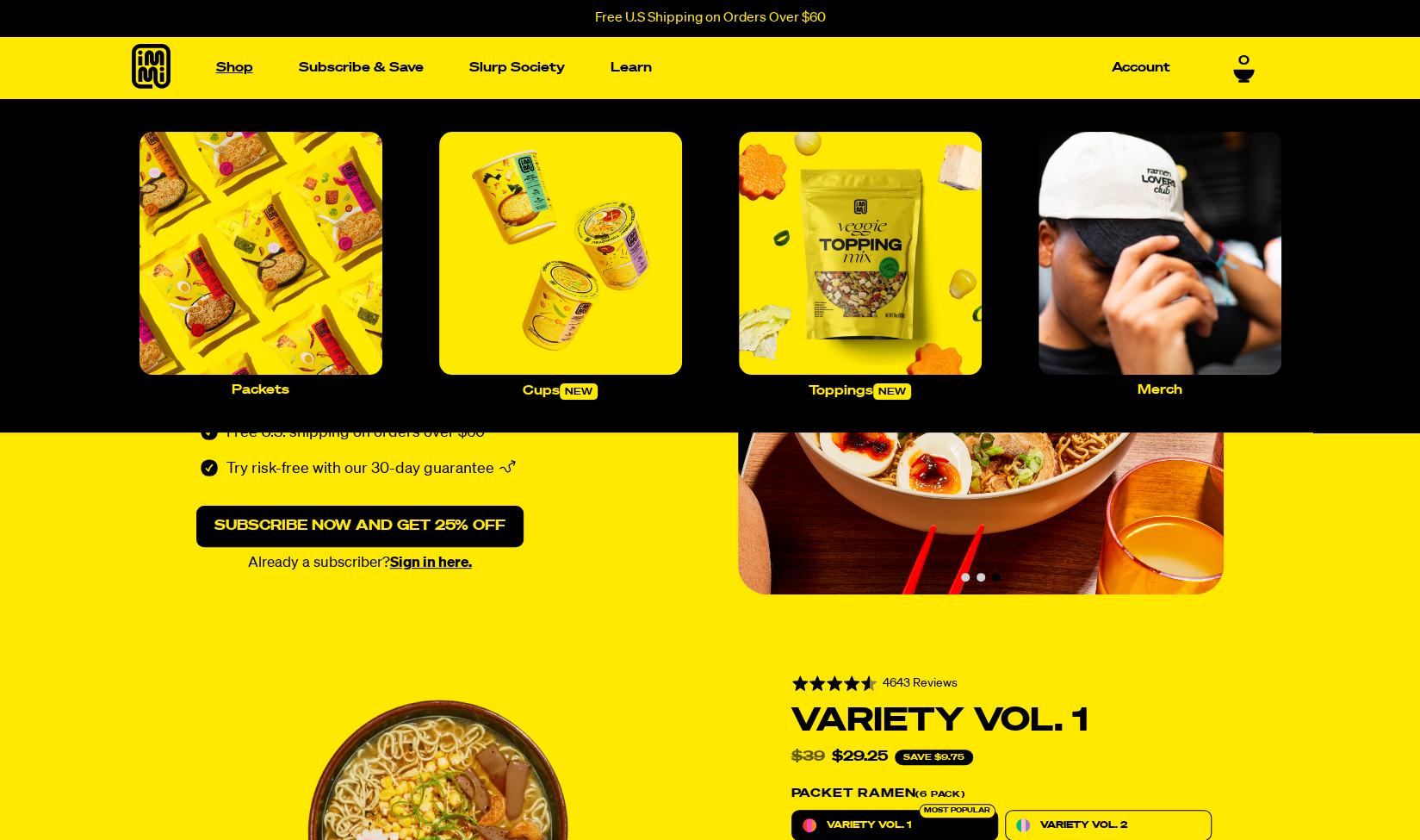
click at [233, 68] on link "Shop" at bounding box center [235, 68] width 51 height 26
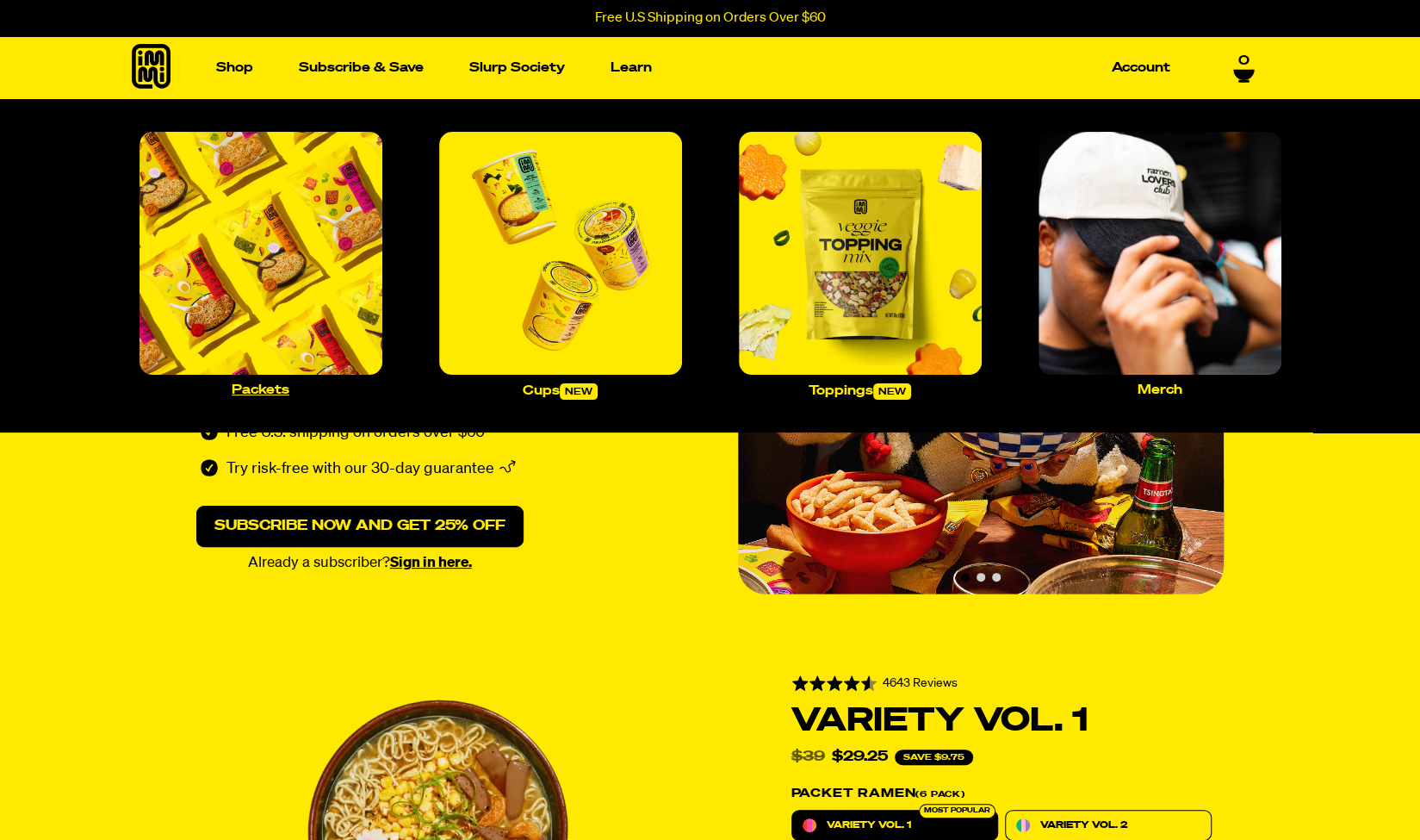
click at [278, 236] on img "Main navigation" at bounding box center [261, 252] width 243 height 243
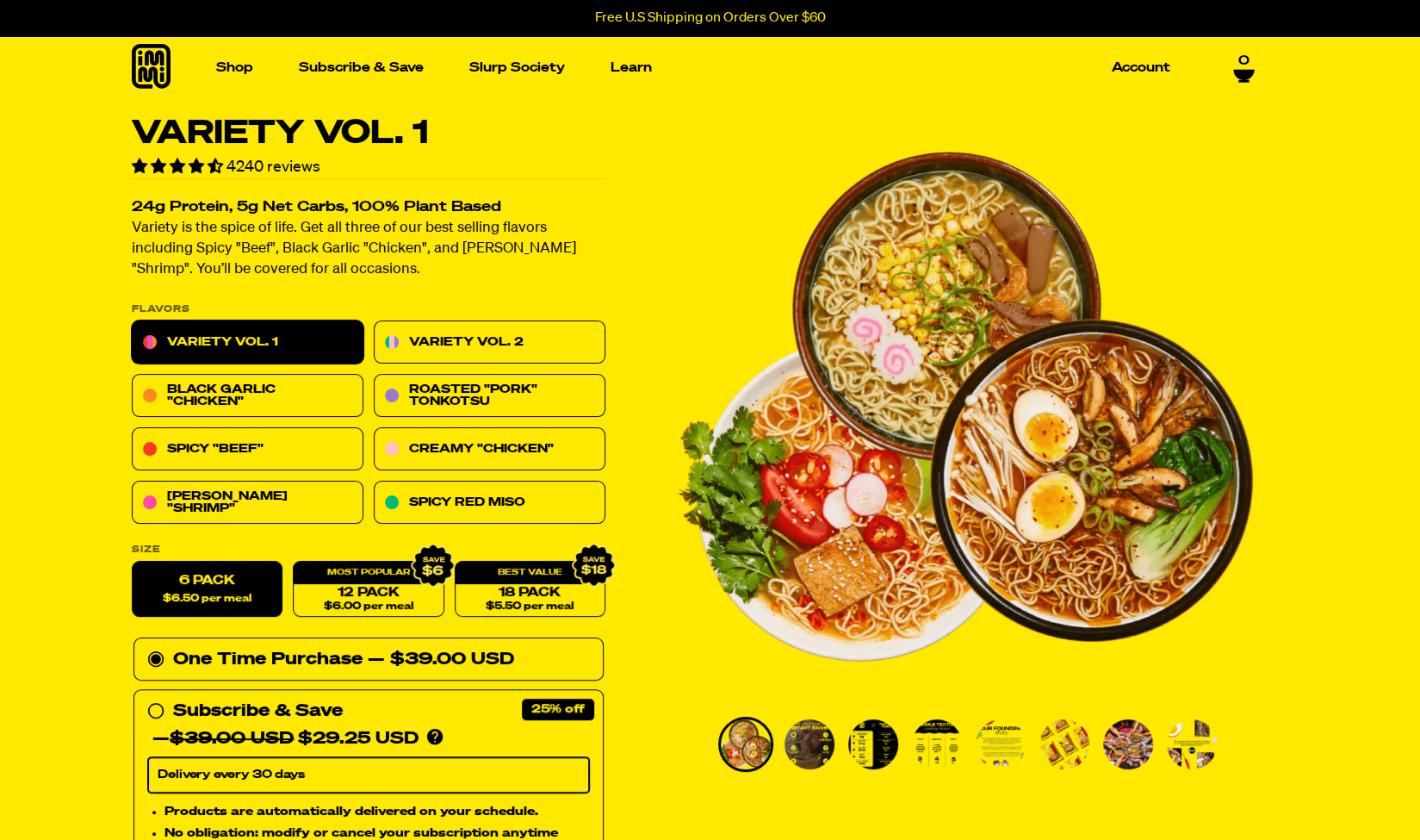
click at [157, 73] on icon at bounding box center [150, 67] width 38 height 45
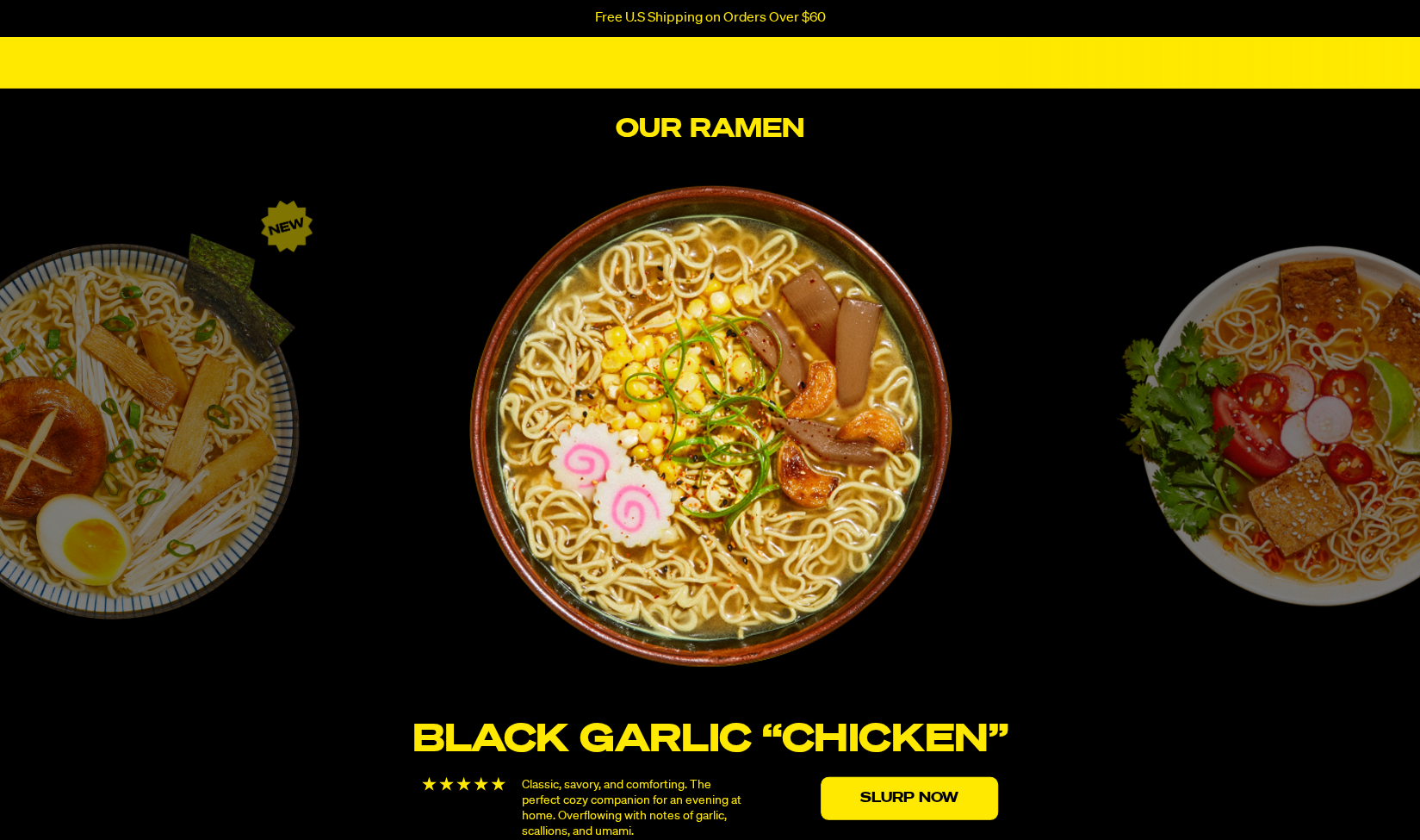
scroll to position [2842, 0]
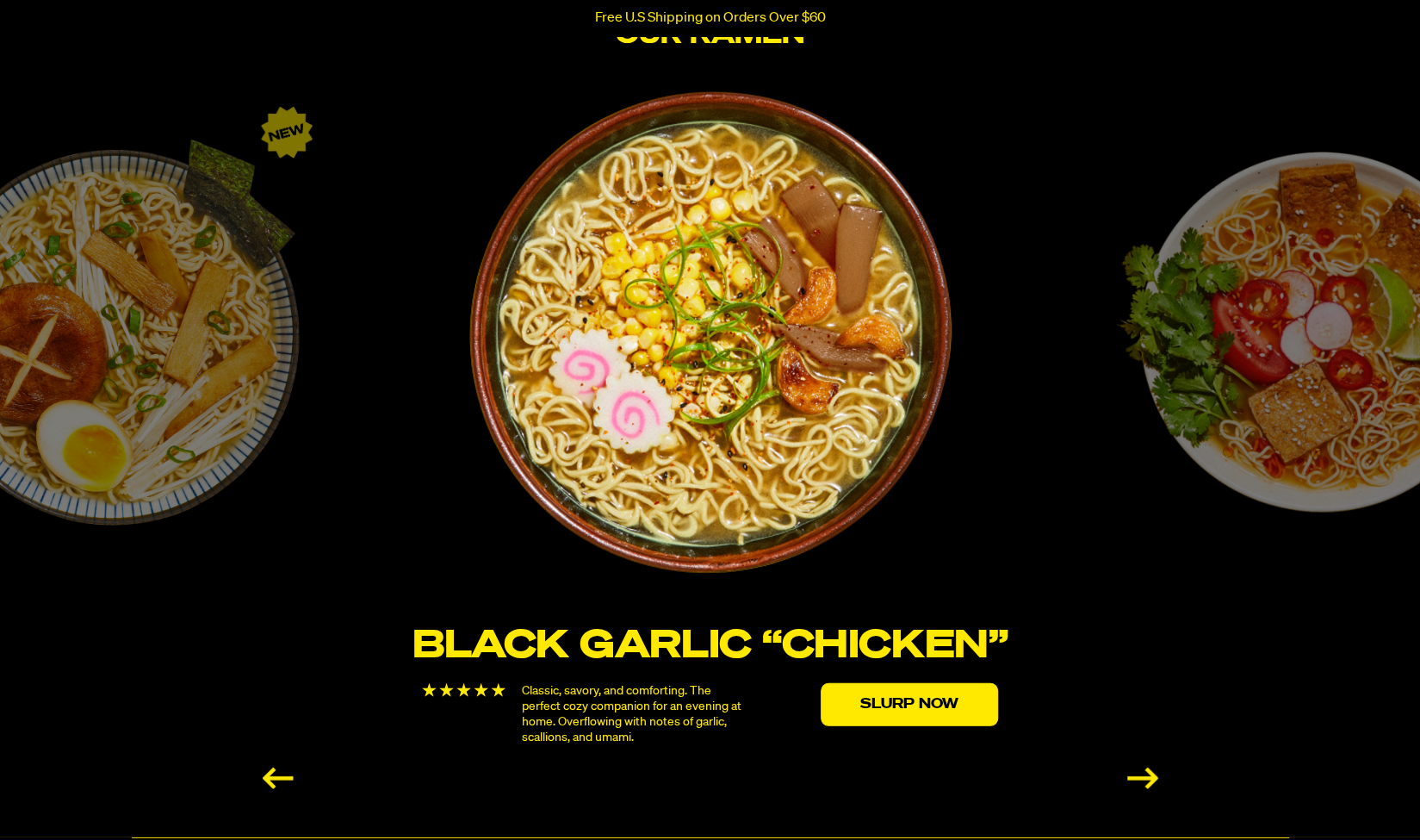
click at [1134, 779] on div "Next slide" at bounding box center [1142, 778] width 31 height 22
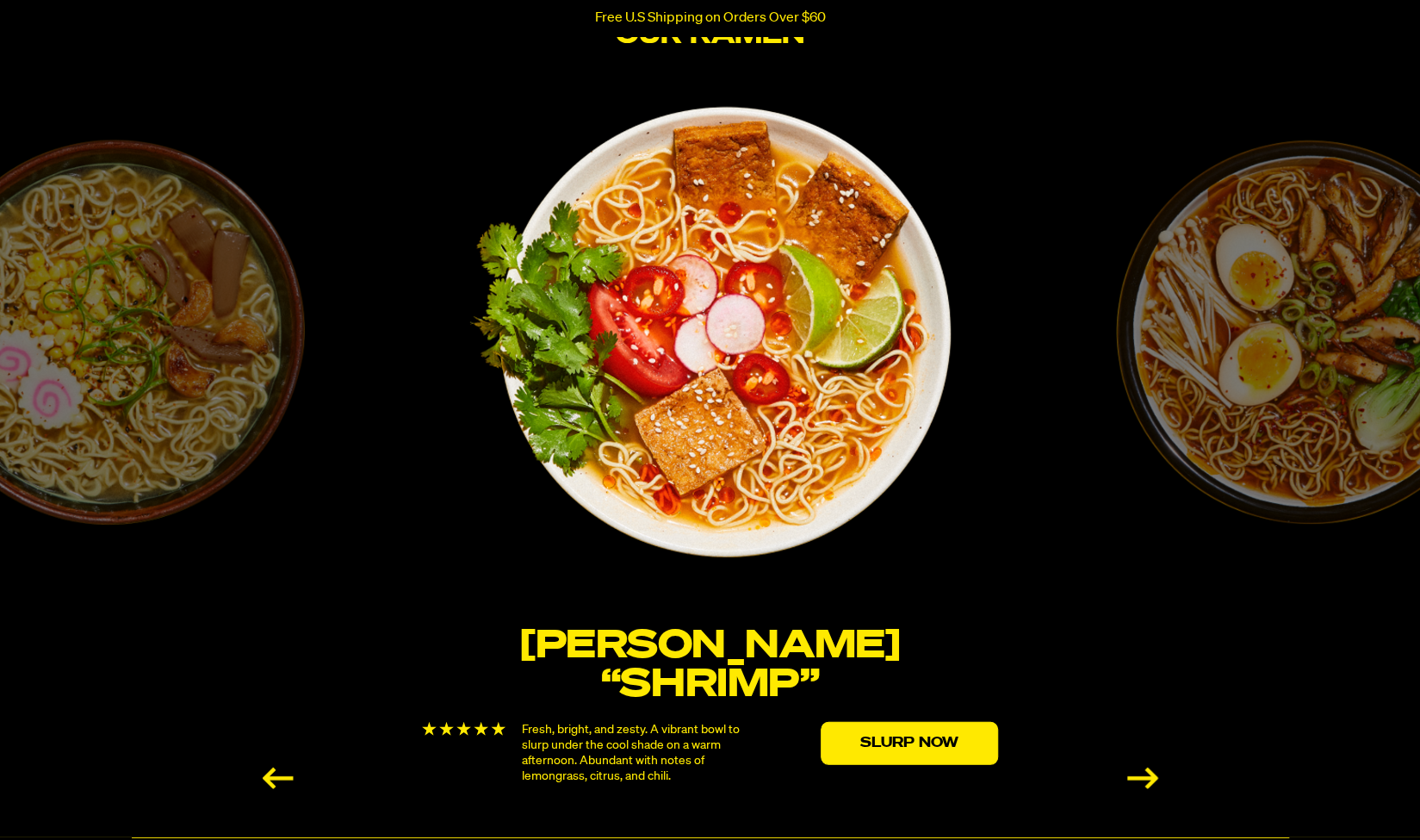
click at [1134, 779] on div "Next slide" at bounding box center [1142, 778] width 31 height 22
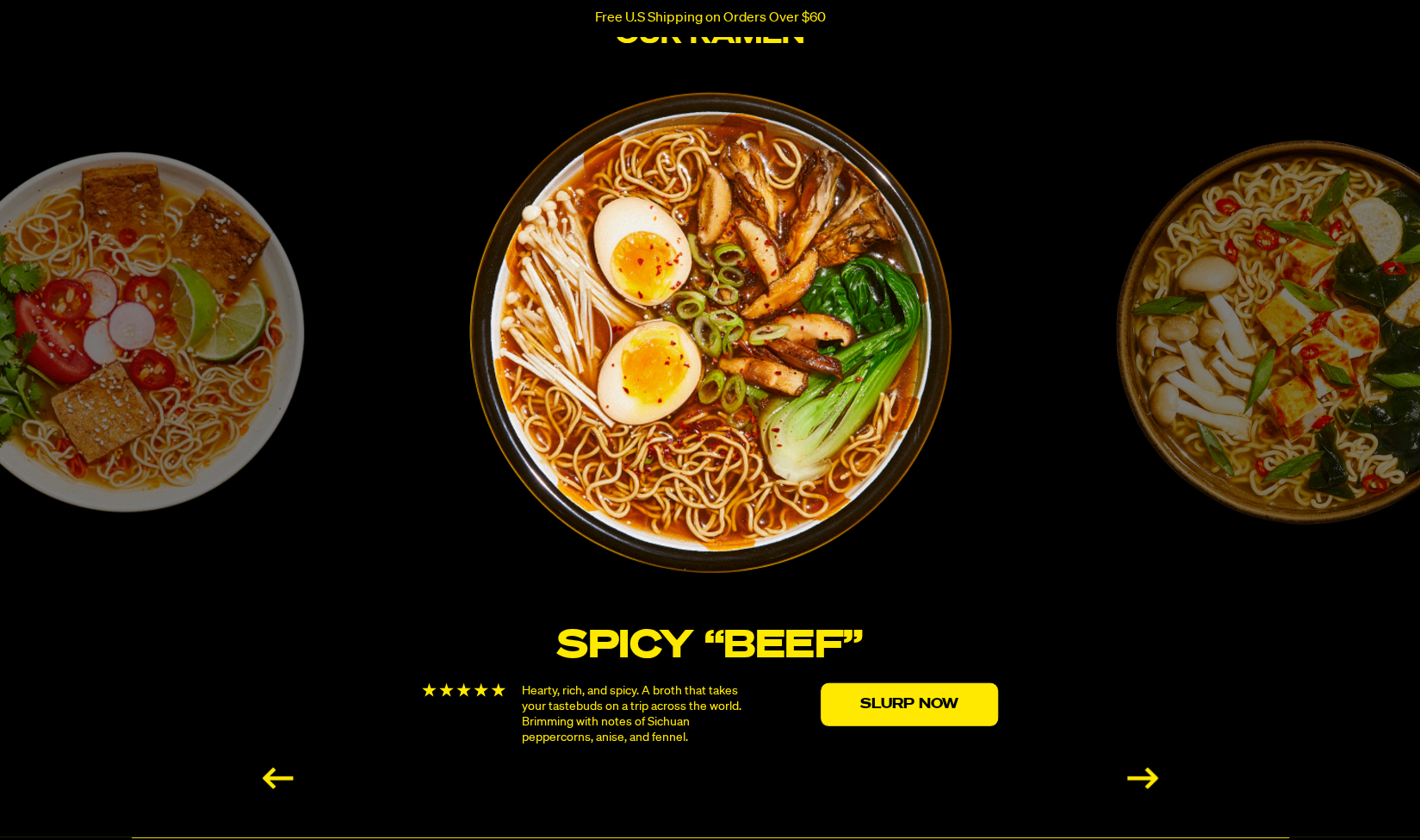
click at [1134, 779] on div "Next slide" at bounding box center [1142, 778] width 31 height 22
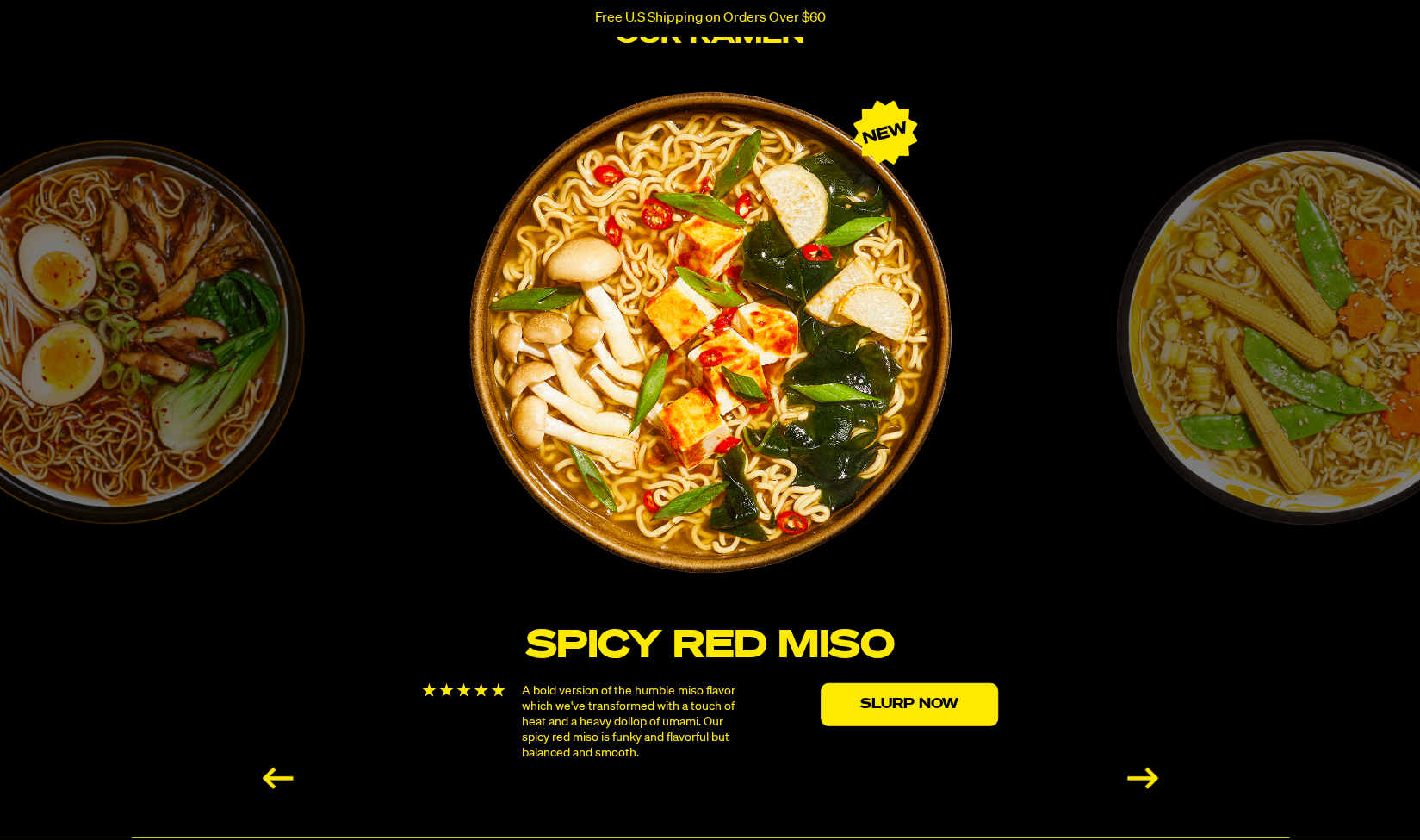
click at [1135, 779] on div "Next slide" at bounding box center [1142, 778] width 31 height 22
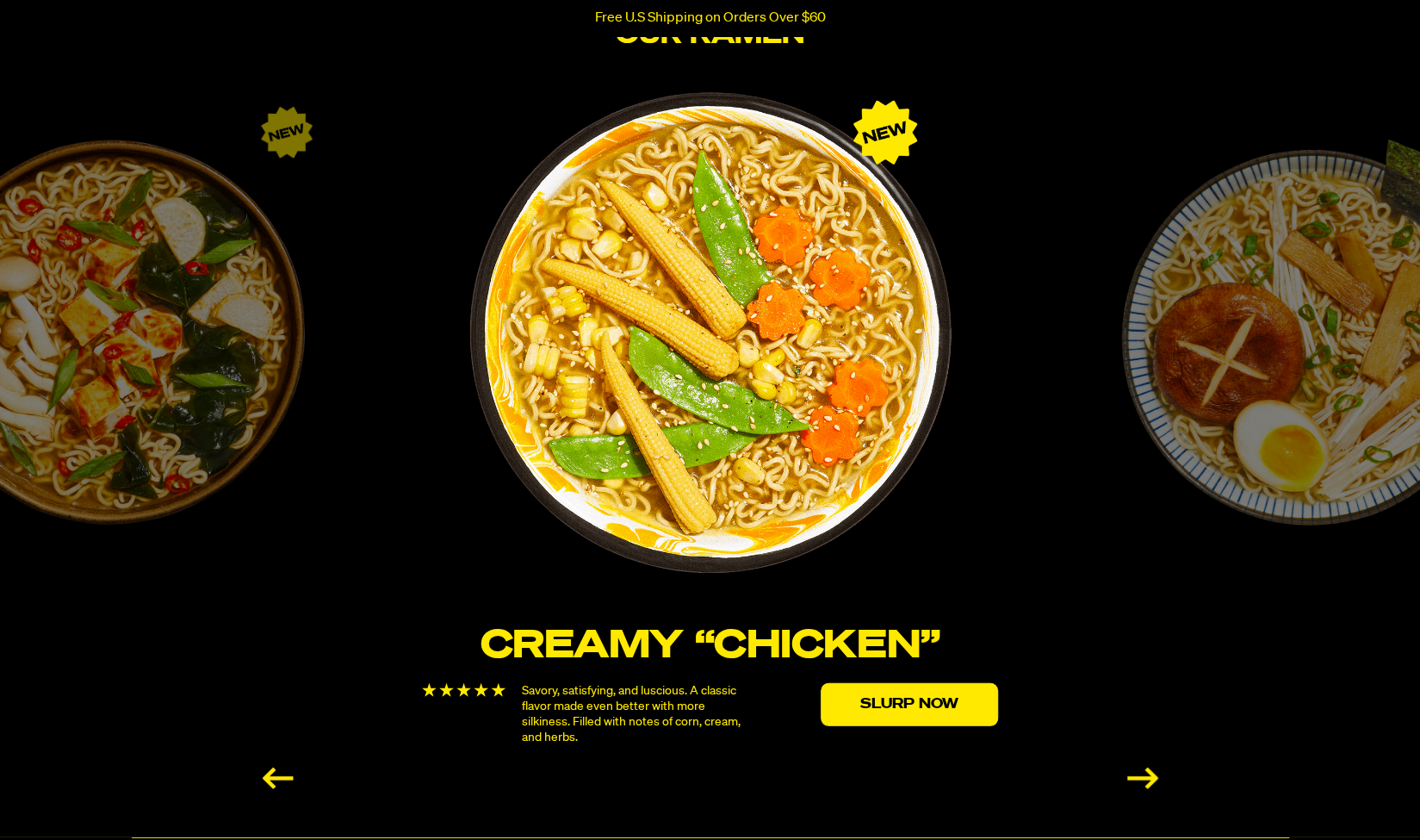
click at [1135, 779] on div "Next slide" at bounding box center [1142, 778] width 31 height 22
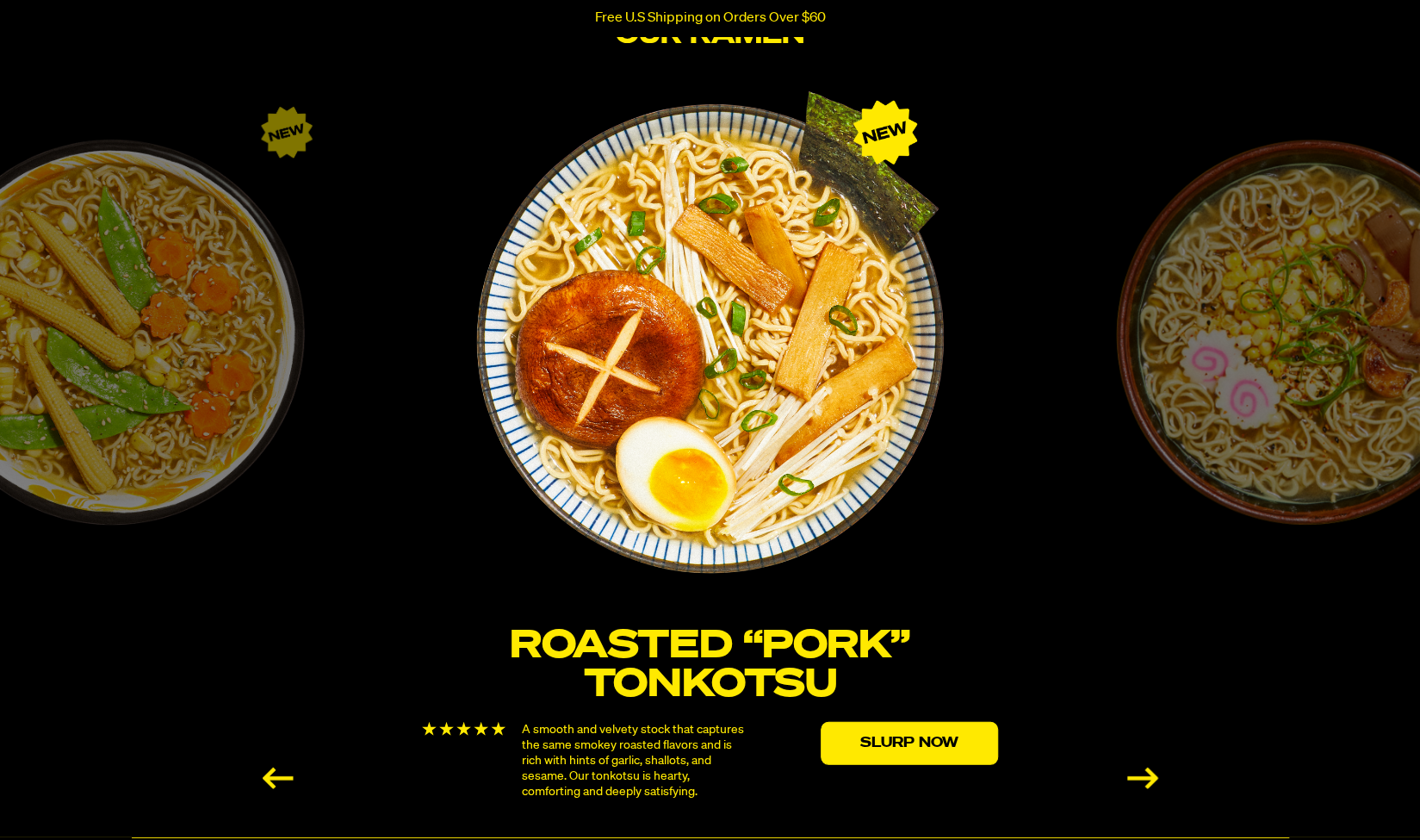
click at [1135, 779] on div "Next slide" at bounding box center [1142, 778] width 31 height 22
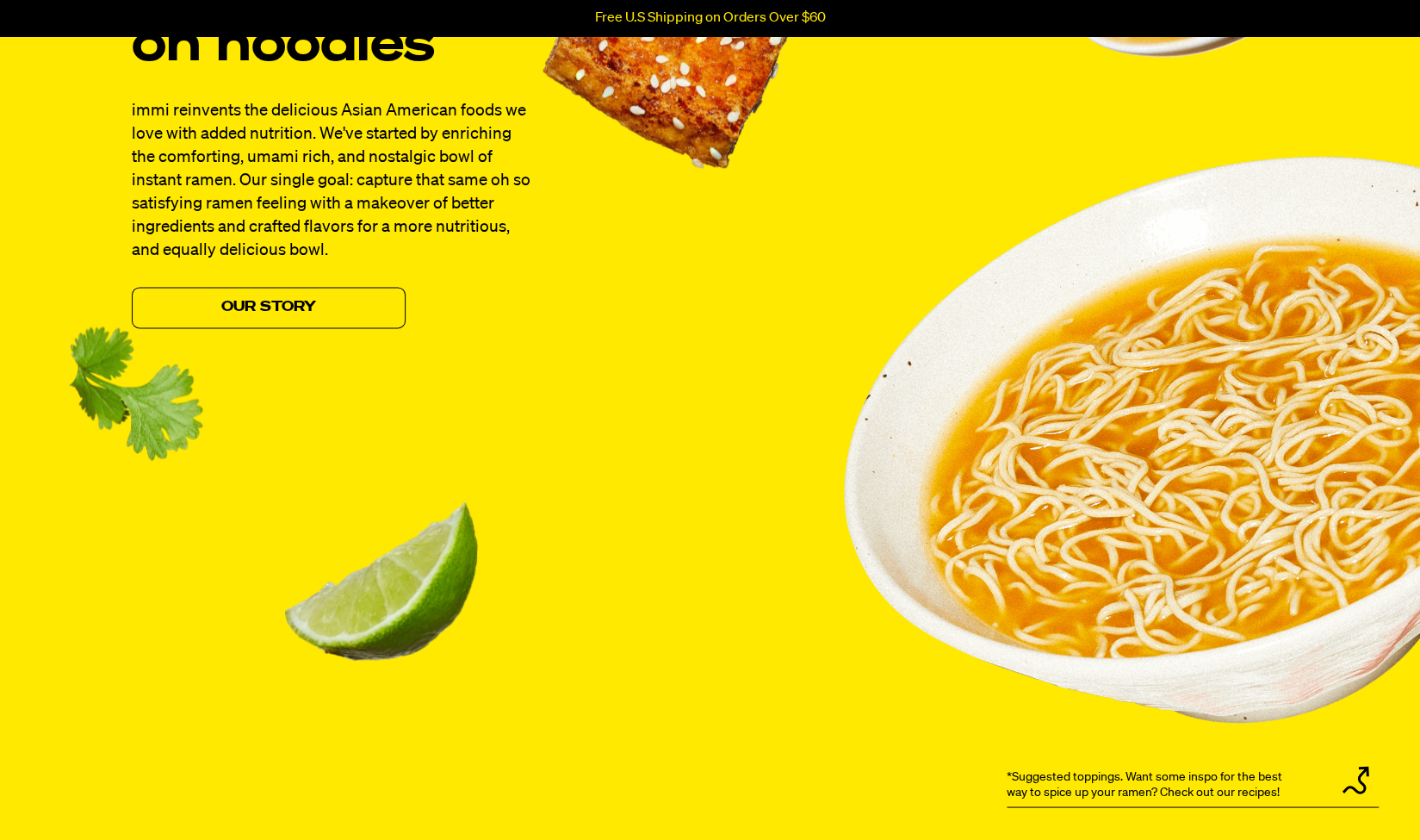
scroll to position [1439, 0]
